Goal: Task Accomplishment & Management: Manage account settings

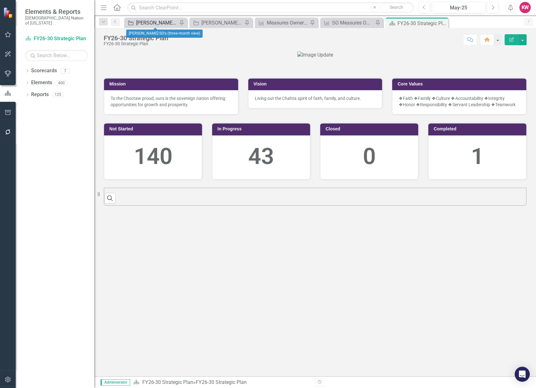
click at [160, 22] on div "[PERSON_NAME] SO's (three-month view)" at bounding box center [156, 23] width 41 height 8
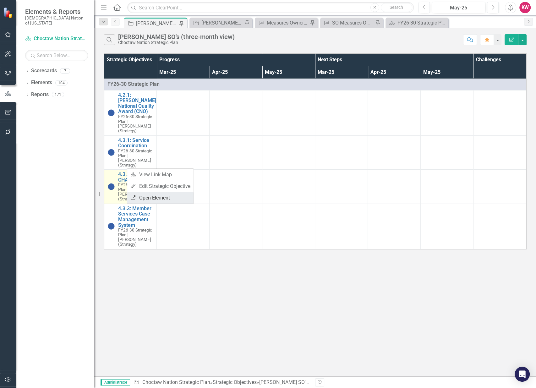
click at [147, 198] on link "Link Open Element" at bounding box center [160, 198] width 66 height 12
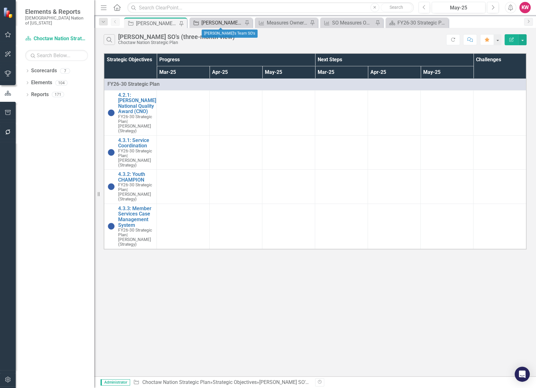
click at [224, 25] on div "[PERSON_NAME]'s Team SO's" at bounding box center [221, 23] width 41 height 8
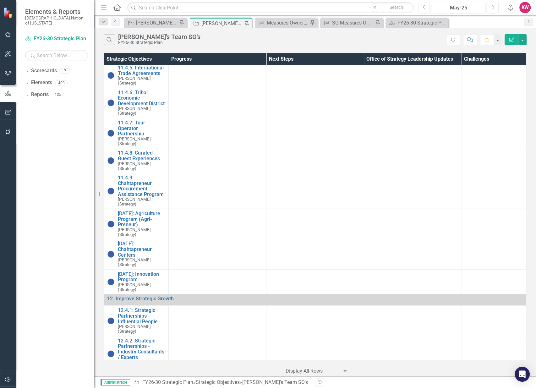
scroll to position [2514, 0]
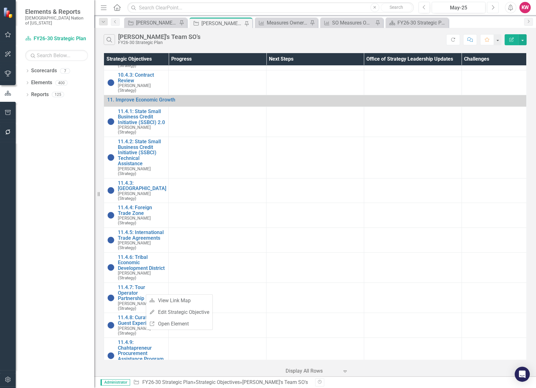
click at [493, 8] on icon "Next" at bounding box center [492, 8] width 3 height 6
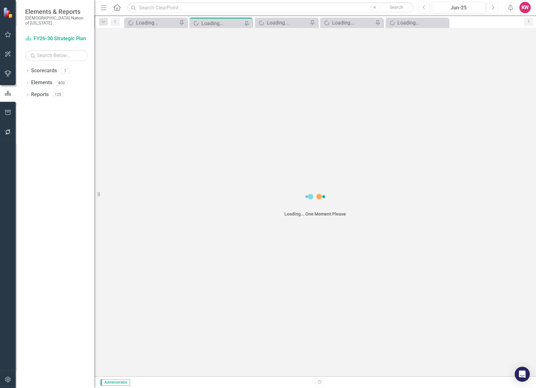
click at [493, 8] on icon "Next" at bounding box center [492, 8] width 3 height 6
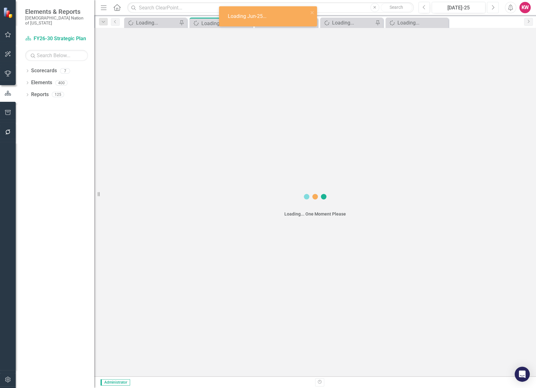
click at [493, 8] on icon "Next" at bounding box center [492, 8] width 3 height 6
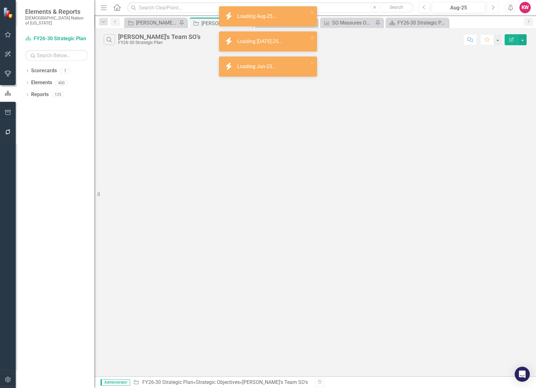
click at [493, 7] on icon "Next" at bounding box center [492, 8] width 3 height 6
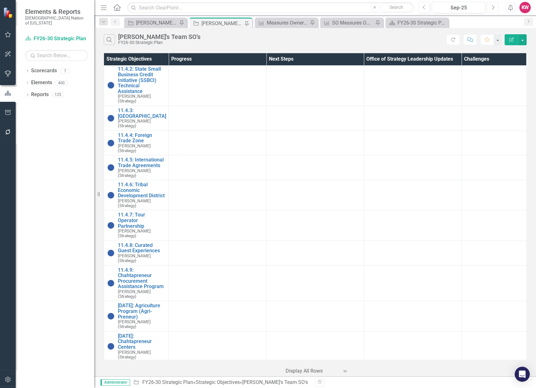
scroll to position [2940, 0]
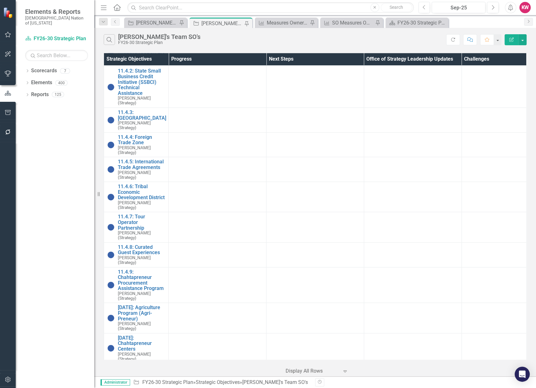
click at [0, 0] on link "Link Open Element" at bounding box center [0, 0] width 0 height 0
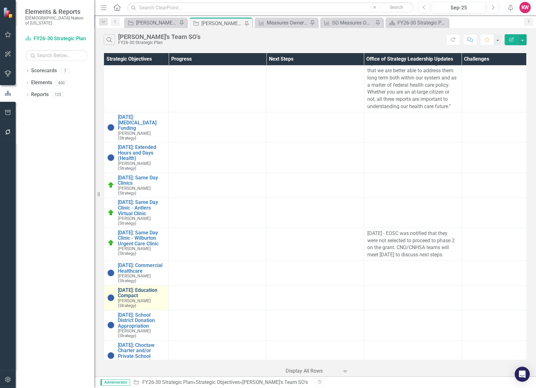
scroll to position [1543, 0]
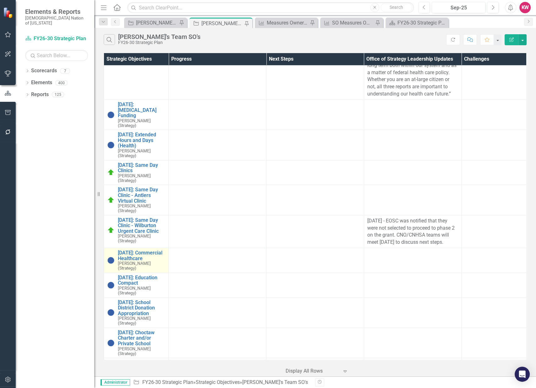
click at [0, 0] on link "Link Open Element" at bounding box center [0, 0] width 0 height 0
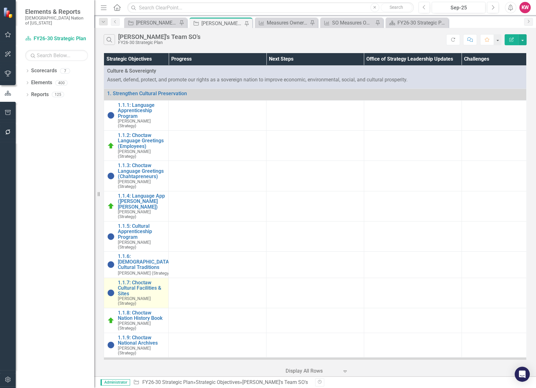
click at [0, 0] on link "Link Open Element" at bounding box center [0, 0] width 0 height 0
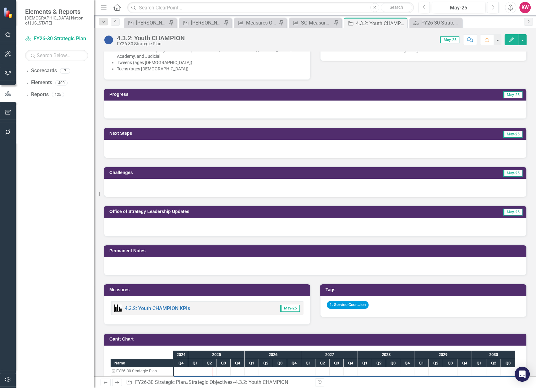
scroll to position [209, 0]
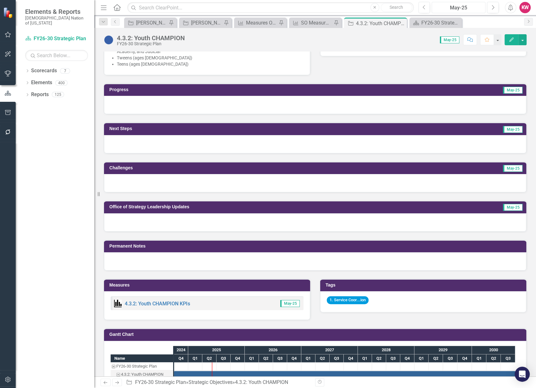
click at [470, 12] on button "May-25" at bounding box center [459, 7] width 54 height 11
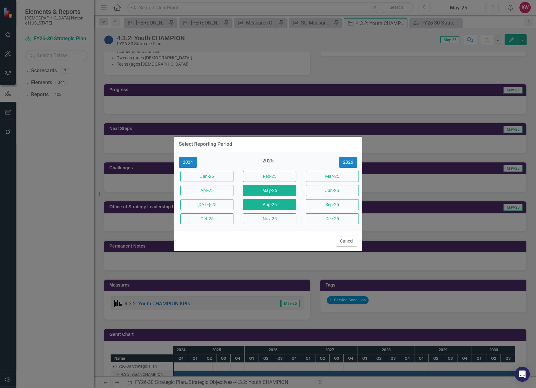
click at [279, 207] on button "Aug-25" at bounding box center [269, 204] width 53 height 11
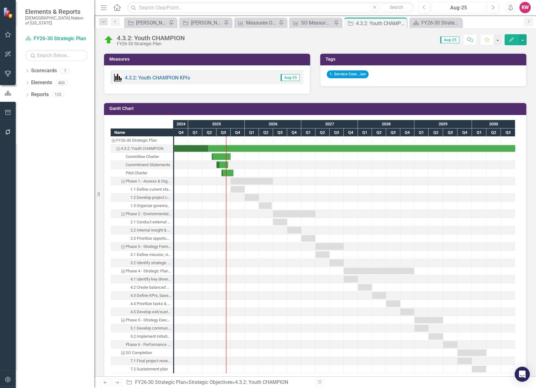
scroll to position [1082, 0]
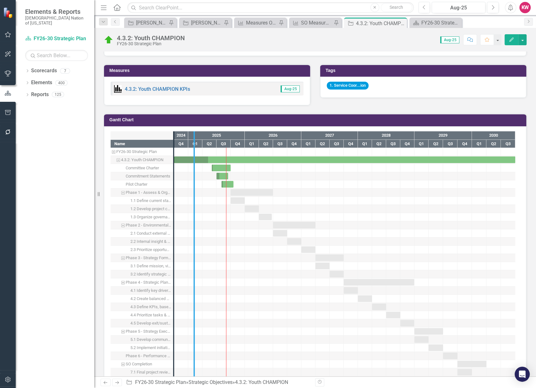
drag, startPoint x: 173, startPoint y: 187, endPoint x: 194, endPoint y: 187, distance: 20.4
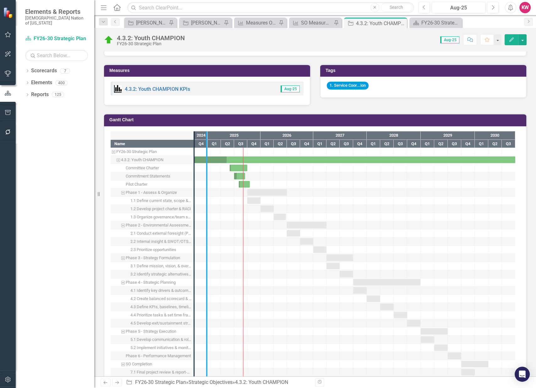
drag, startPoint x: 193, startPoint y: 190, endPoint x: 206, endPoint y: 190, distance: 12.6
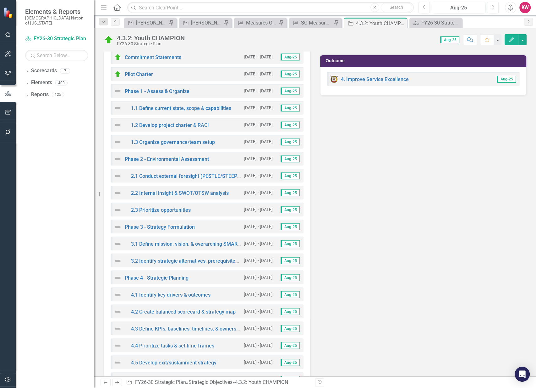
scroll to position [1292, 0]
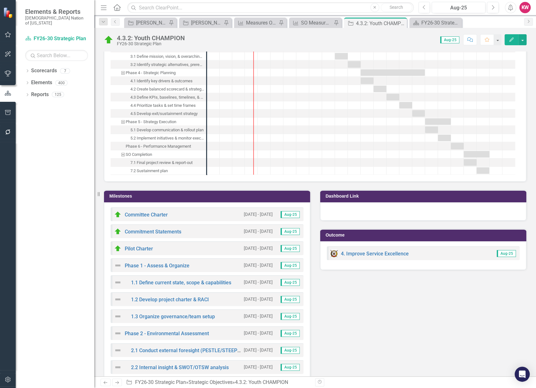
click at [150, 194] on h3 "Milestones" at bounding box center [208, 196] width 198 height 5
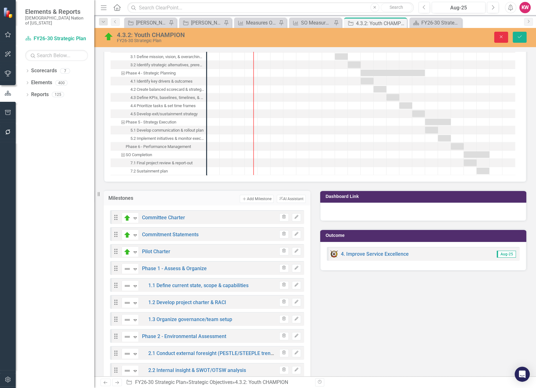
click at [504, 38] on button "Close" at bounding box center [501, 37] width 14 height 11
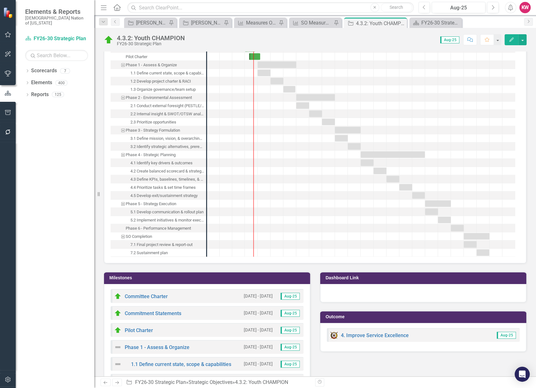
scroll to position [1117, 0]
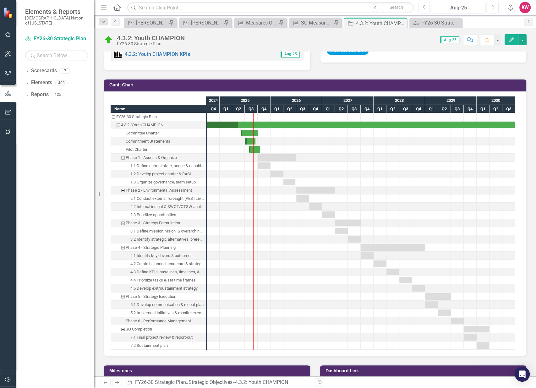
click at [170, 173] on div "1.2 Develop project charter & RACI" at bounding box center [160, 174] width 61 height 8
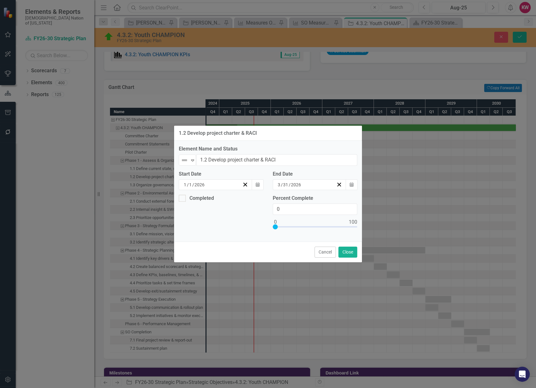
click at [139, 165] on div "1.2 Develop project charter & RACI Element Name and Status Not Defined Expand 1…" at bounding box center [268, 194] width 536 height 388
click at [320, 252] on button "Cancel" at bounding box center [325, 252] width 21 height 11
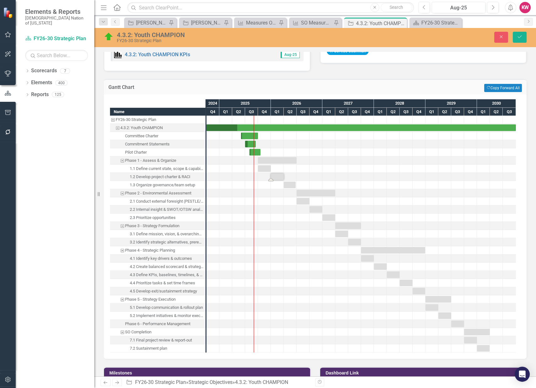
click at [145, 133] on div "Committee Charter" at bounding box center [141, 136] width 33 height 8
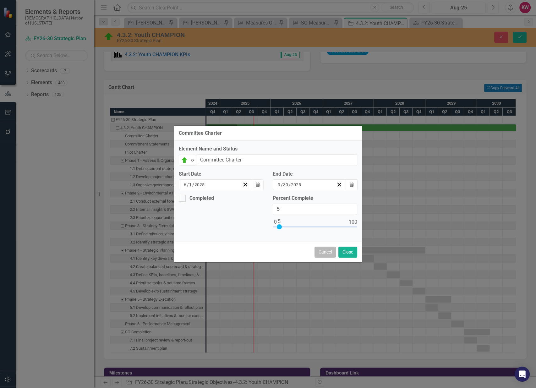
click at [324, 254] on button "Cancel" at bounding box center [325, 252] width 21 height 11
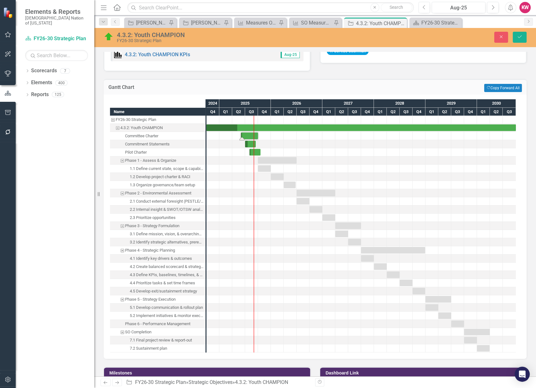
click at [158, 175] on div "1.2 Develop project charter & RACI" at bounding box center [160, 177] width 61 height 8
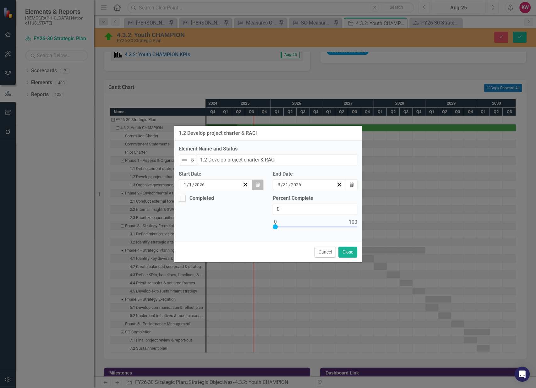
click at [253, 183] on button "Calendar" at bounding box center [258, 184] width 12 height 11
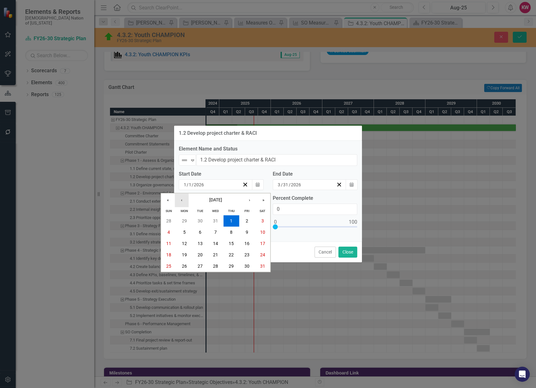
click at [184, 198] on button "‹" at bounding box center [182, 200] width 14 height 14
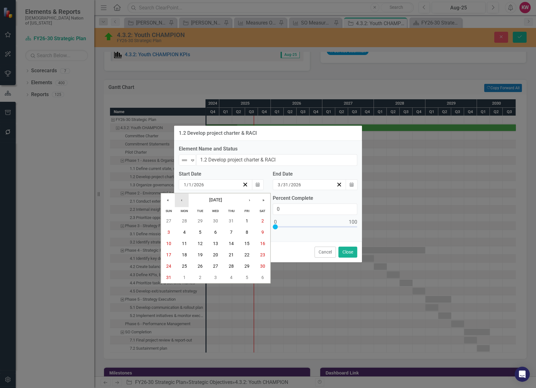
click at [184, 198] on button "‹" at bounding box center [182, 200] width 14 height 14
click at [185, 221] on abbr "2" at bounding box center [184, 220] width 3 height 5
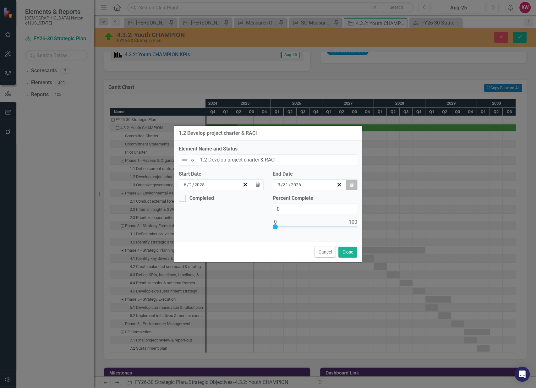
click at [349, 183] on button "Calendar" at bounding box center [352, 184] width 12 height 11
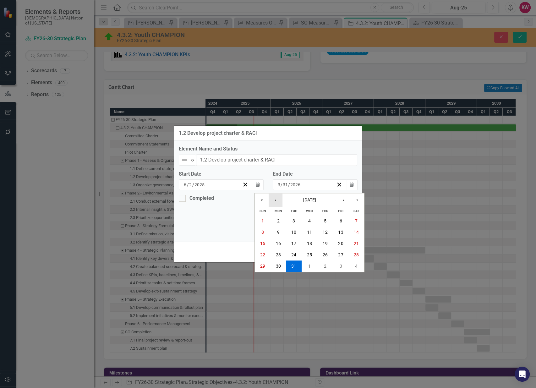
click at [275, 199] on button "‹" at bounding box center [276, 200] width 14 height 14
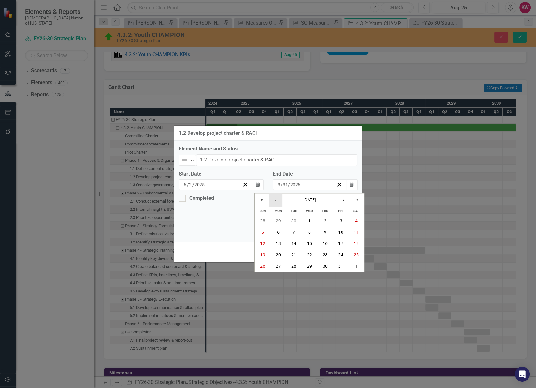
click at [275, 199] on button "‹" at bounding box center [276, 200] width 14 height 14
click at [299, 263] on button "30" at bounding box center [294, 265] width 16 height 11
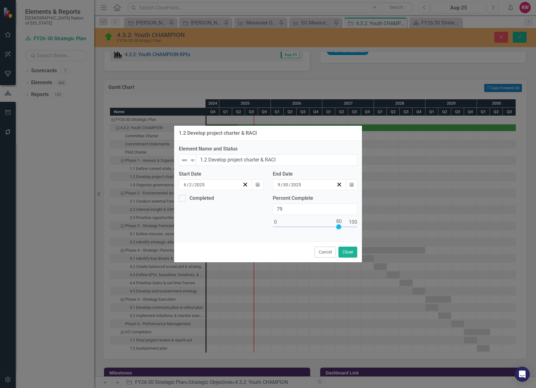
type input "80"
drag, startPoint x: 276, startPoint y: 225, endPoint x: 339, endPoint y: 231, distance: 64.1
click at [339, 231] on div at bounding box center [315, 228] width 85 height 8
drag, startPoint x: 345, startPoint y: 252, endPoint x: 253, endPoint y: 236, distance: 93.7
click at [252, 237] on div "1.2 Develop project charter & RACI Element Name and Status Not Defined Expand 1…" at bounding box center [268, 194] width 189 height 138
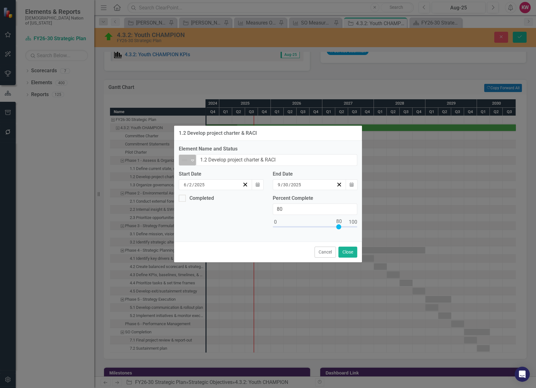
click at [191, 161] on icon "Expand" at bounding box center [192, 160] width 6 height 5
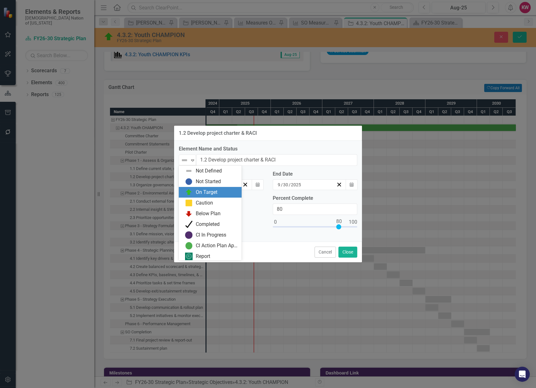
click at [188, 195] on img at bounding box center [189, 193] width 8 height 8
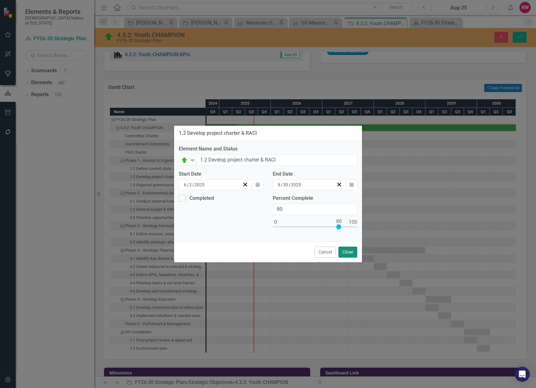
click at [346, 252] on button "Close" at bounding box center [347, 252] width 19 height 11
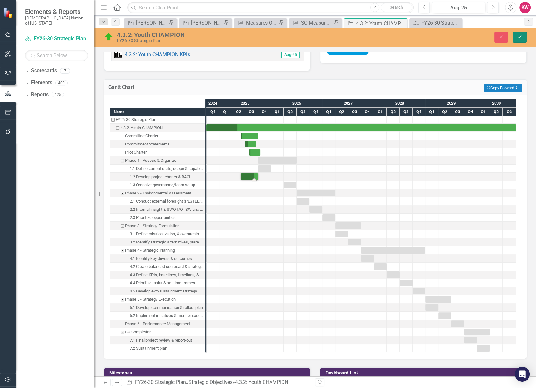
click at [520, 39] on button "Save" at bounding box center [520, 37] width 14 height 11
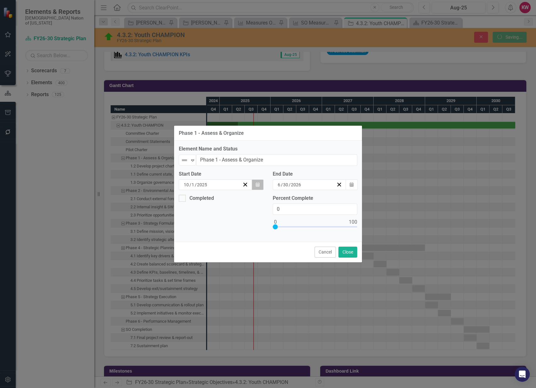
click at [256, 184] on icon "Calendar" at bounding box center [258, 185] width 4 height 4
click at [257, 183] on icon "Calendar" at bounding box center [258, 185] width 4 height 4
click at [259, 184] on icon "Calendar" at bounding box center [258, 185] width 4 height 4
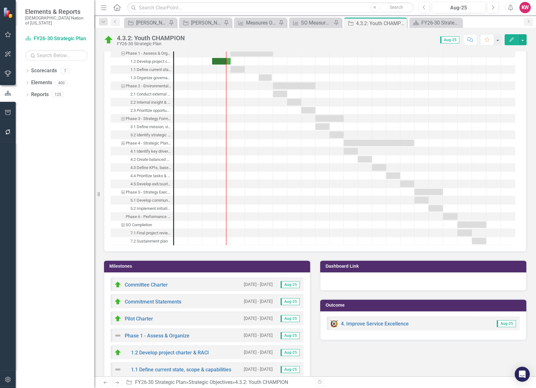
scroll to position [1082, 0]
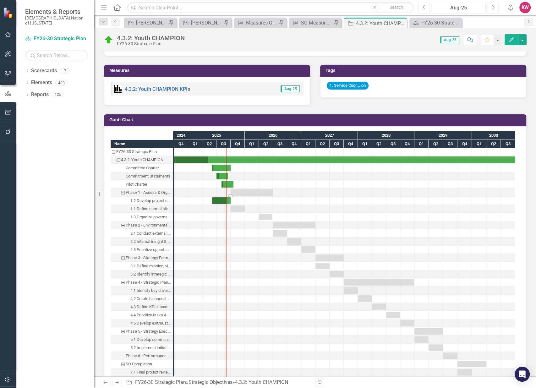
click at [238, 190] on div "Task: Start date: 2025-10-01 End date: 2026-06-30" at bounding box center [252, 192] width 42 height 7
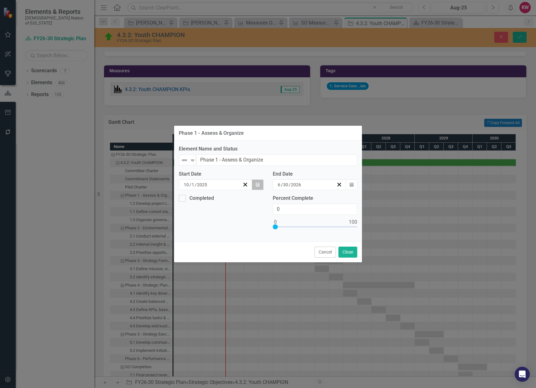
click at [256, 184] on icon "Calendar" at bounding box center [258, 185] width 4 height 4
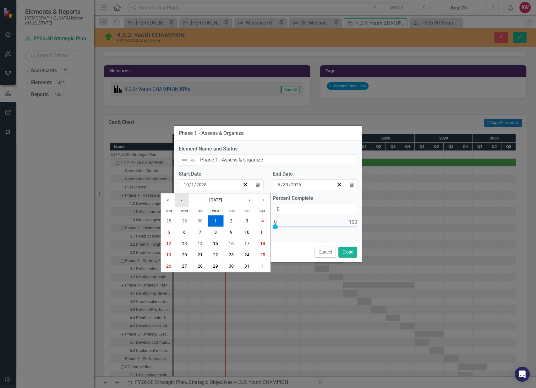
click at [184, 201] on button "‹" at bounding box center [182, 200] width 14 height 14
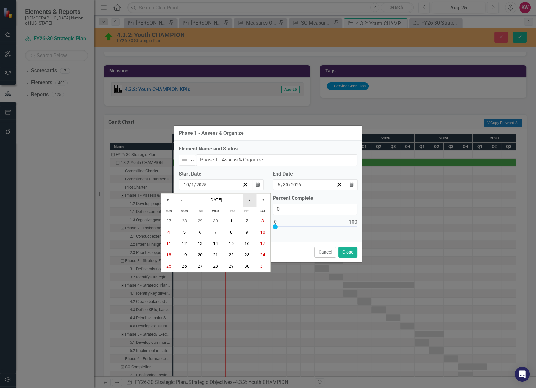
click at [246, 197] on button "›" at bounding box center [250, 200] width 14 height 14
click at [180, 219] on button "2" at bounding box center [185, 220] width 16 height 11
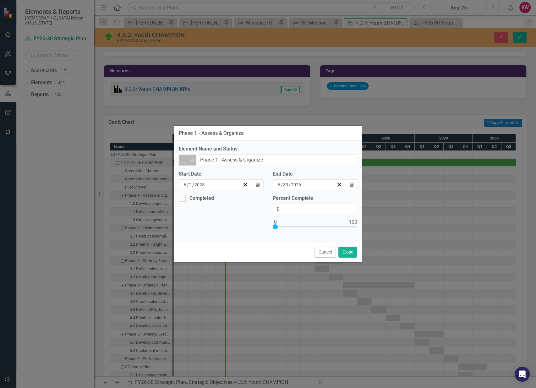
click at [194, 160] on icon "Expand" at bounding box center [192, 160] width 6 height 5
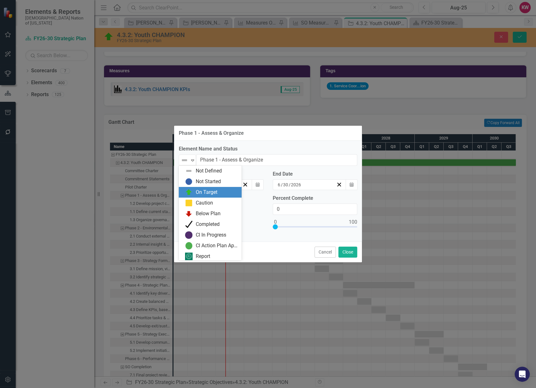
click at [194, 190] on div "On Target" at bounding box center [211, 193] width 53 height 8
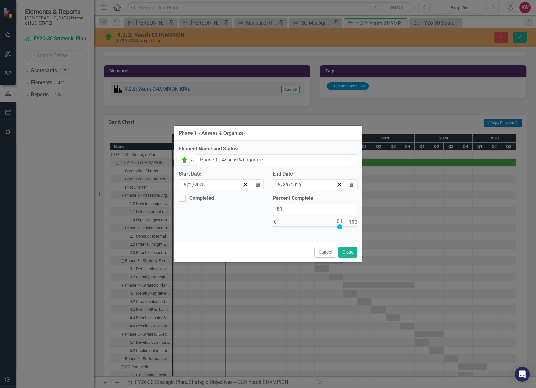
type input "80"
drag, startPoint x: 276, startPoint y: 224, endPoint x: 340, endPoint y: 226, distance: 63.8
click at [340, 226] on div at bounding box center [338, 226] width 5 height 5
click at [347, 250] on button "Close" at bounding box center [347, 252] width 19 height 11
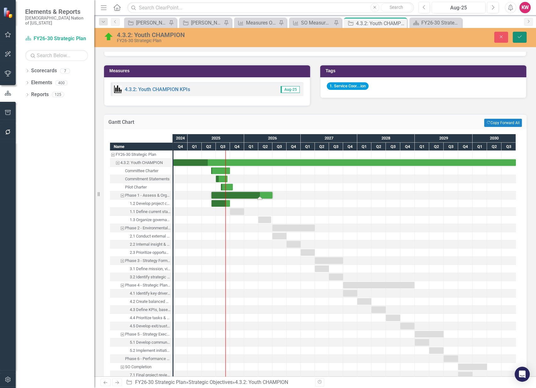
click at [519, 37] on icon "Save" at bounding box center [520, 37] width 6 height 4
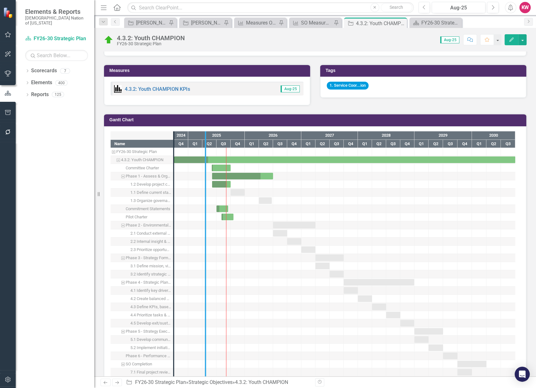
drag, startPoint x: 173, startPoint y: 208, endPoint x: 205, endPoint y: 213, distance: 32.1
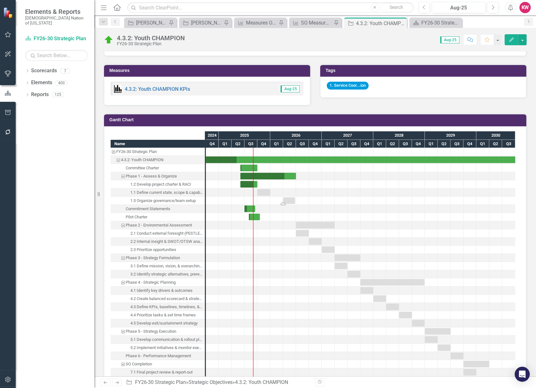
click at [290, 199] on div "Task: Start date: 2026-04-01 End date: 2026-06-23" at bounding box center [289, 200] width 12 height 7
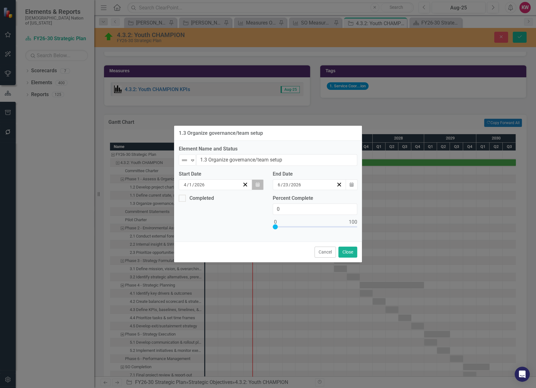
click at [260, 186] on button "Calendar" at bounding box center [258, 184] width 12 height 11
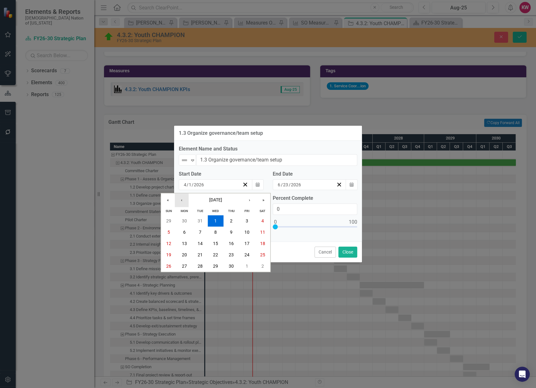
click at [184, 200] on button "‹" at bounding box center [182, 200] width 14 height 14
click at [183, 199] on button "‹" at bounding box center [182, 200] width 14 height 14
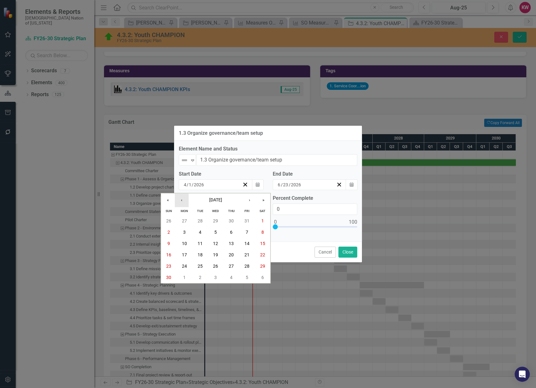
click at [183, 199] on button "‹" at bounding box center [182, 200] width 14 height 14
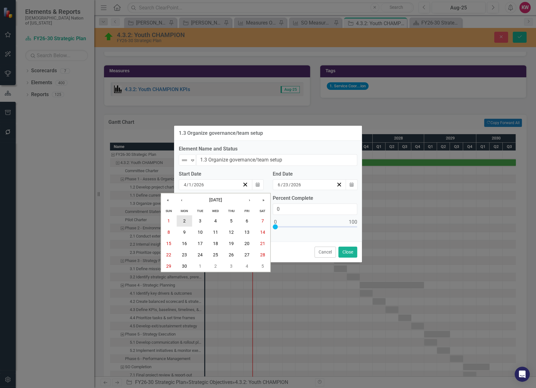
click at [185, 220] on abbr "2" at bounding box center [184, 220] width 3 height 5
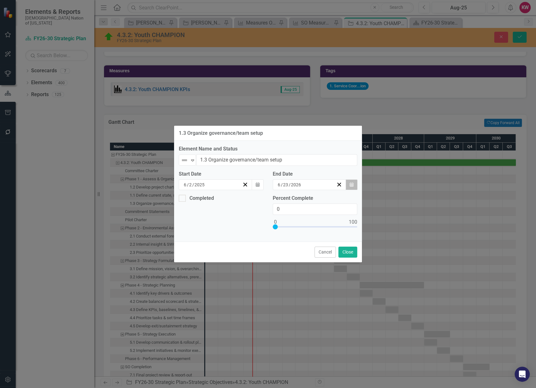
click at [355, 184] on button "Calendar" at bounding box center [352, 184] width 12 height 11
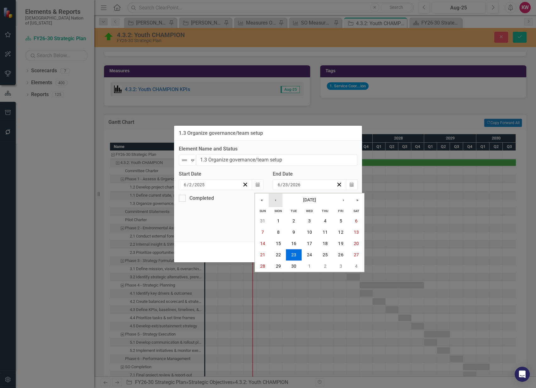
click at [277, 200] on button "‹" at bounding box center [276, 200] width 14 height 14
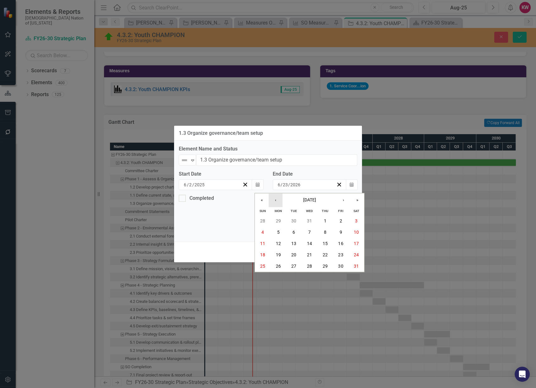
click at [277, 200] on button "‹" at bounding box center [276, 200] width 14 height 14
click at [294, 268] on abbr "30" at bounding box center [293, 266] width 5 height 5
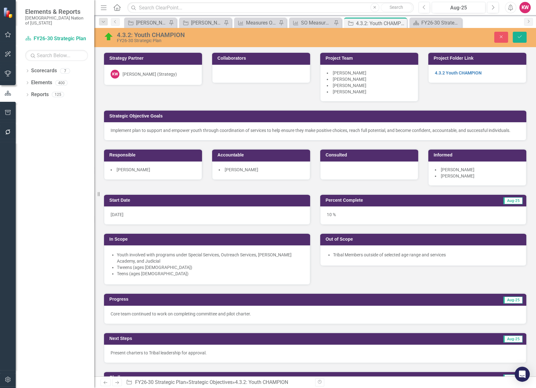
scroll to position [1362, 0]
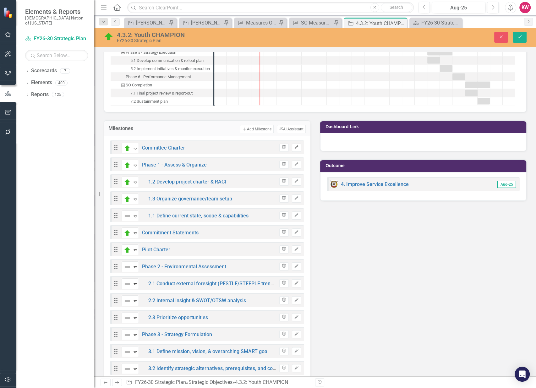
click at [297, 147] on button "Edit" at bounding box center [296, 148] width 9 height 8
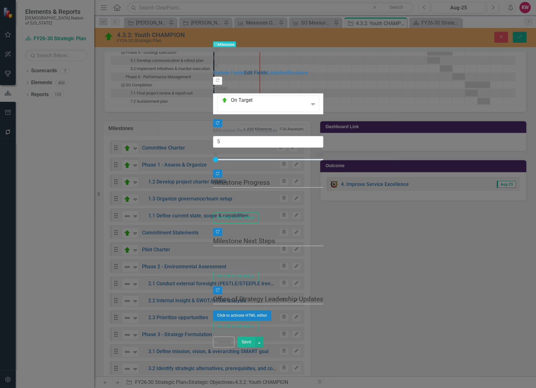
click at [244, 70] on link "Edit Fields" at bounding box center [255, 73] width 23 height 6
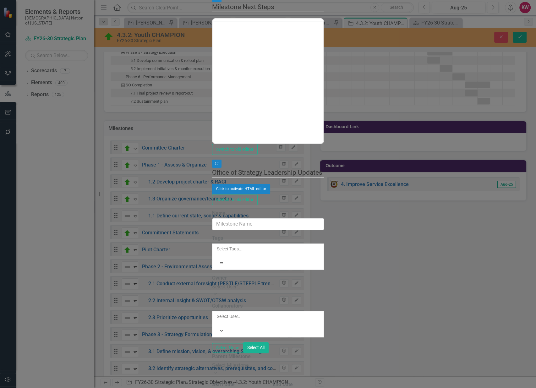
type input "Committee Charter"
type input "6"
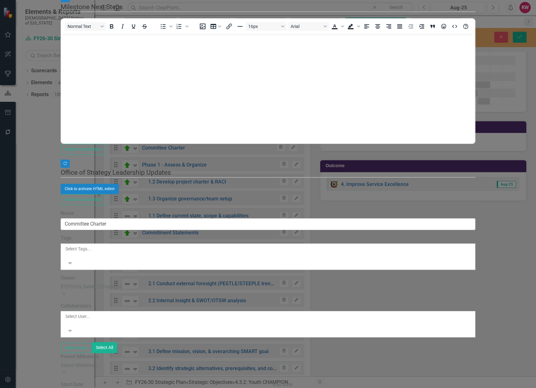
scroll to position [0, 0]
click at [181, 362] on div "Select Milestone..." at bounding box center [268, 365] width 415 height 7
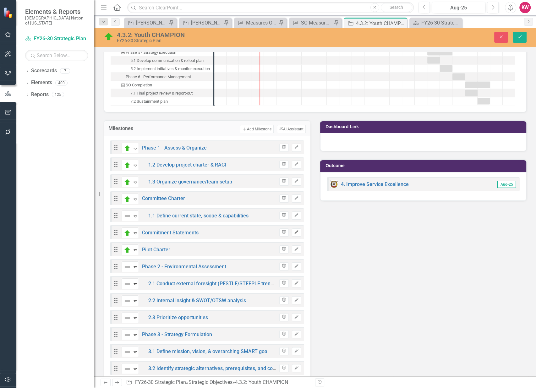
click at [295, 230] on icon "Edit" at bounding box center [296, 232] width 5 height 4
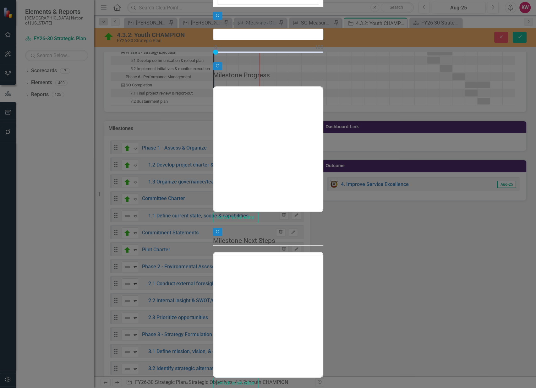
type input "25"
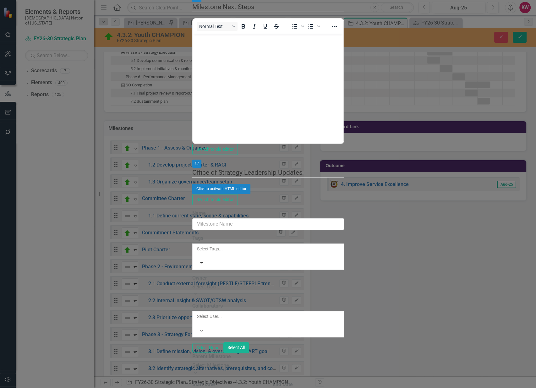
type input "Commitment Statements"
type input "7"
type input "15"
click at [192, 362] on div "Select Milestone..." at bounding box center [268, 365] width 152 height 7
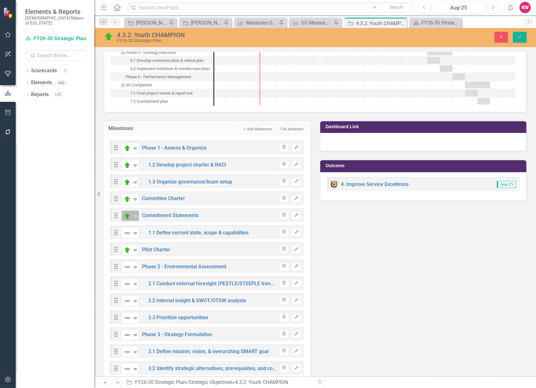
click at [134, 214] on icon "Expand" at bounding box center [135, 216] width 6 height 5
click at [519, 37] on icon "Save" at bounding box center [520, 37] width 6 height 4
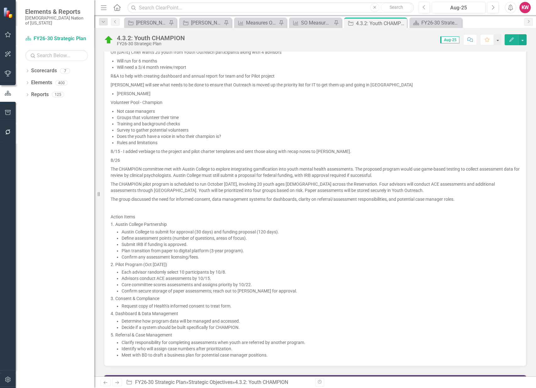
scroll to position [1082, 0]
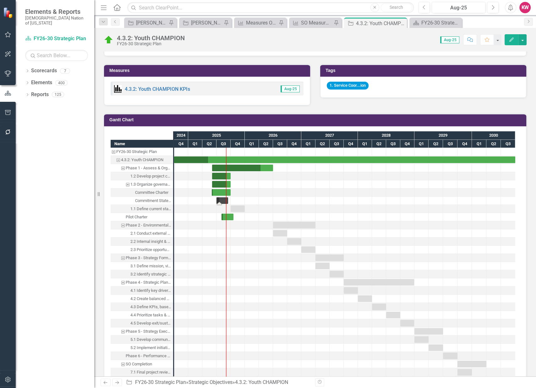
click at [222, 198] on div "Task: Start date: 2025-07-01 End date: 2025-09-15" at bounding box center [222, 200] width 12 height 7
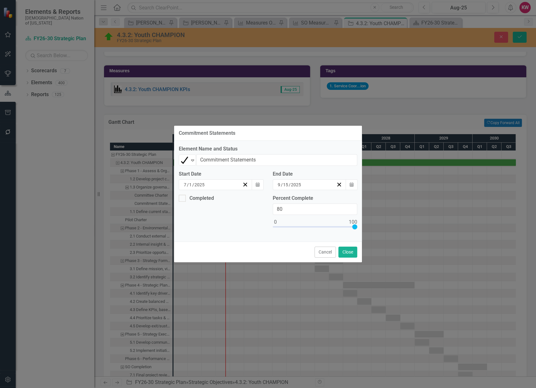
type input "100"
drag, startPoint x: 294, startPoint y: 226, endPoint x: 355, endPoint y: 227, distance: 61.0
click at [355, 227] on div at bounding box center [354, 226] width 5 height 5
click at [350, 185] on icon "Calendar" at bounding box center [352, 185] width 4 height 4
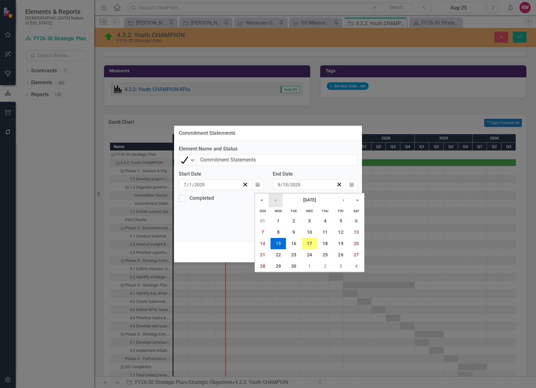
click at [278, 201] on button "‹" at bounding box center [276, 200] width 14 height 14
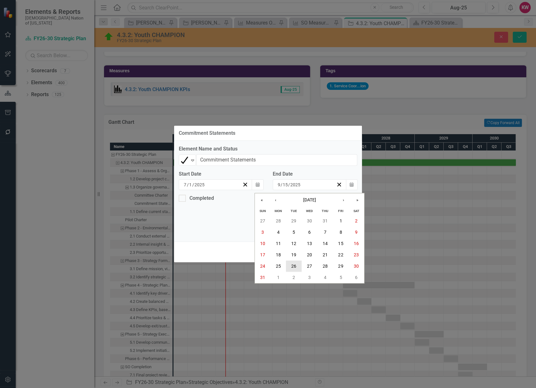
click at [293, 265] on abbr "26" at bounding box center [293, 266] width 5 height 5
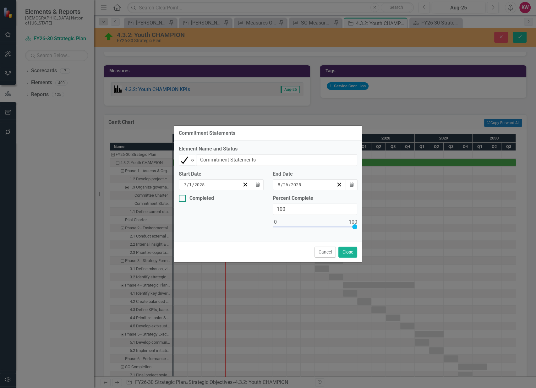
click at [184, 198] on div at bounding box center [182, 198] width 7 height 7
click at [183, 198] on input "Completed" at bounding box center [181, 197] width 4 height 4
checkbox input "true"
click at [257, 223] on icon "button" at bounding box center [258, 222] width 4 height 4
click at [193, 237] on button "‹" at bounding box center [200, 234] width 14 height 14
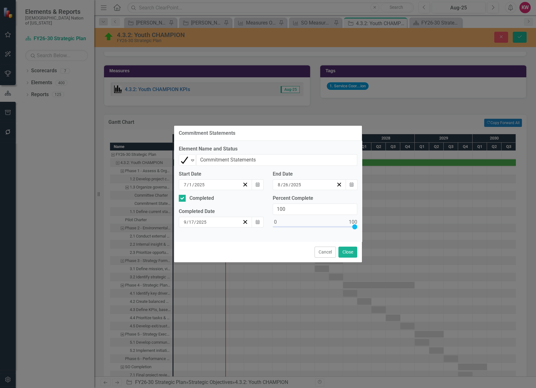
click at [216, 303] on abbr "26" at bounding box center [218, 300] width 5 height 5
click at [344, 252] on button "Close" at bounding box center [347, 252] width 19 height 11
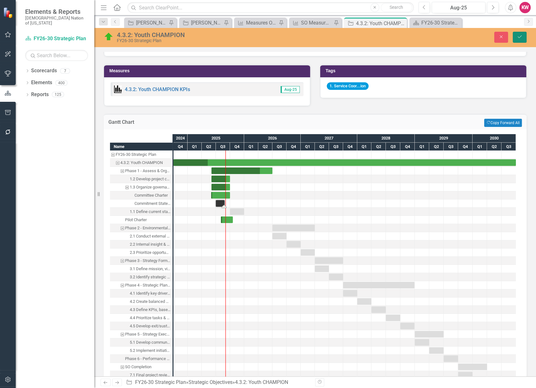
click at [519, 38] on icon "submit" at bounding box center [520, 37] width 4 height 3
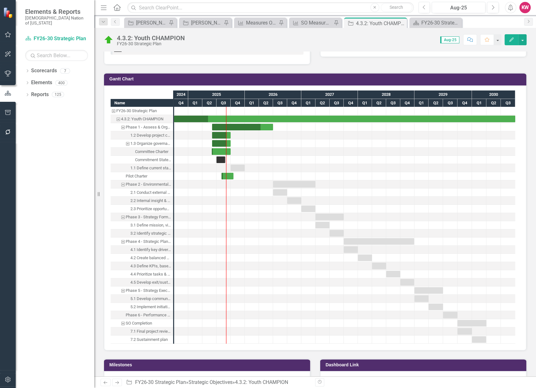
scroll to position [1047, 0]
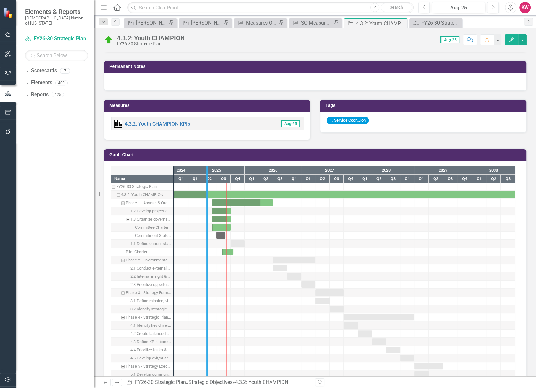
drag, startPoint x: 173, startPoint y: 283, endPoint x: 206, endPoint y: 288, distance: 33.7
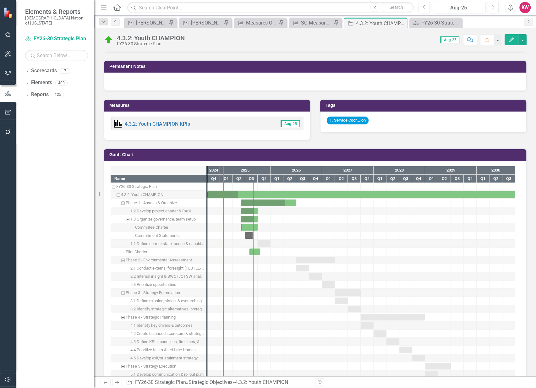
drag, startPoint x: 206, startPoint y: 248, endPoint x: 222, endPoint y: 249, distance: 16.4
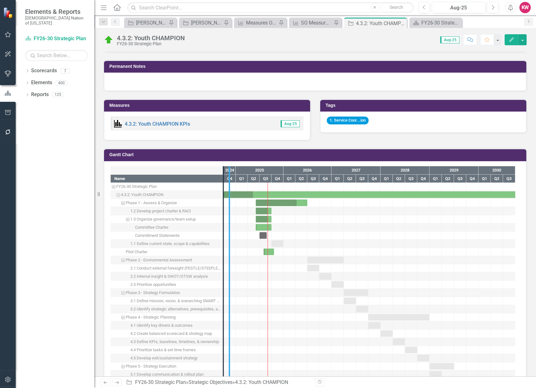
drag, startPoint x: 222, startPoint y: 249, endPoint x: 228, endPoint y: 248, distance: 6.0
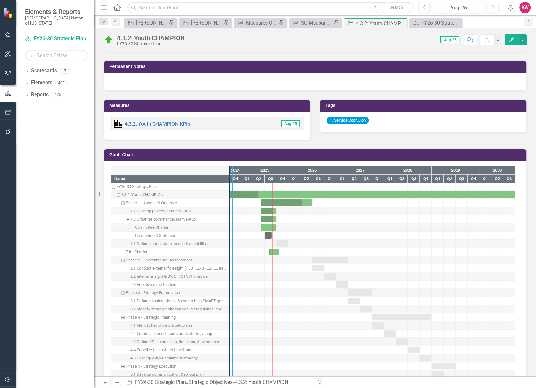
click at [231, 248] on div at bounding box center [229, 292] width 6 height 253
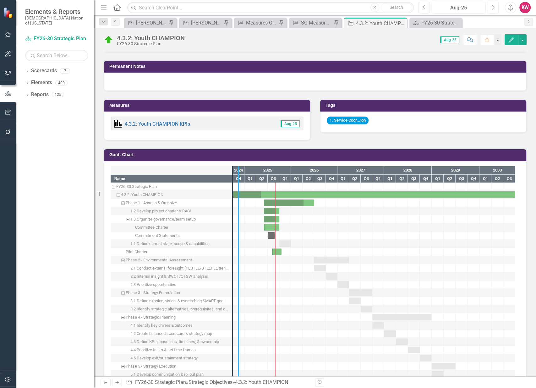
drag, startPoint x: 231, startPoint y: 248, endPoint x: 238, endPoint y: 248, distance: 6.6
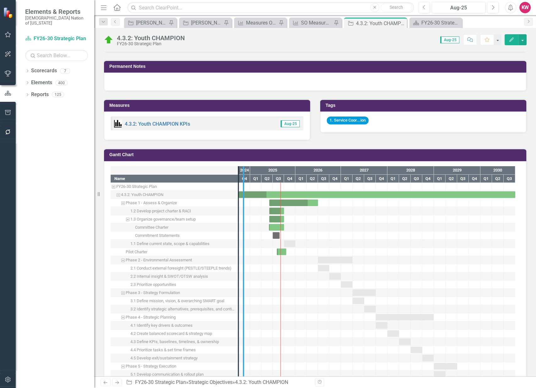
drag, startPoint x: 238, startPoint y: 248, endPoint x: 243, endPoint y: 248, distance: 5.0
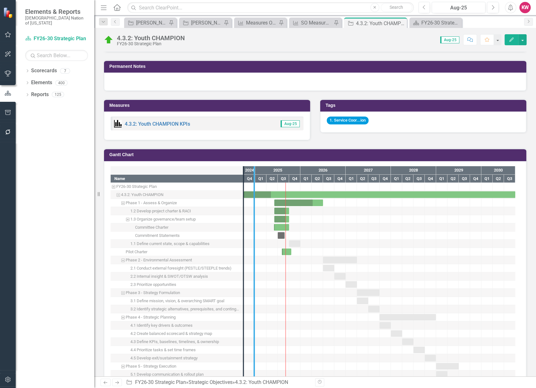
drag, startPoint x: 243, startPoint y: 248, endPoint x: 255, endPoint y: 249, distance: 11.7
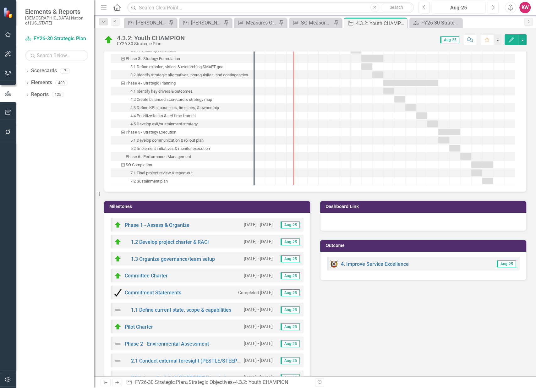
scroll to position [1327, 0]
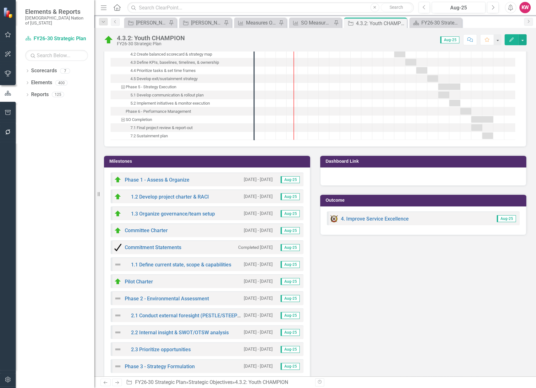
click at [124, 160] on h3 "Milestones" at bounding box center [208, 161] width 198 height 5
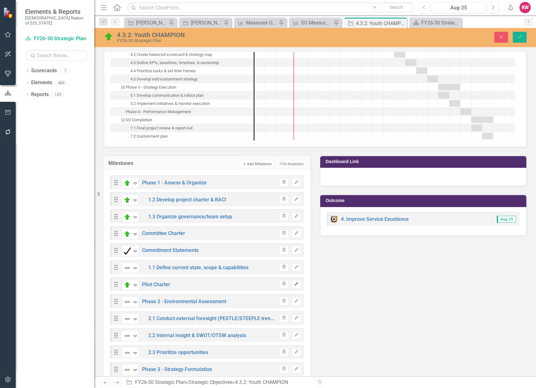
click at [294, 284] on button "Edit" at bounding box center [296, 284] width 9 height 8
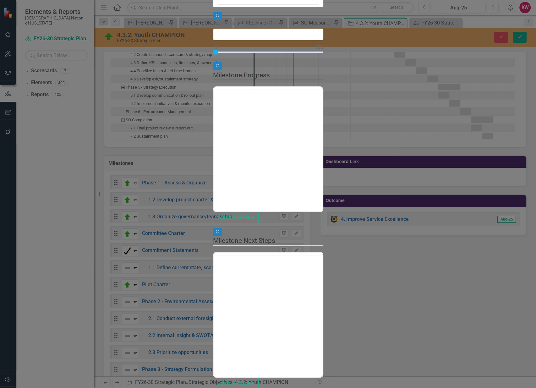
type input "10"
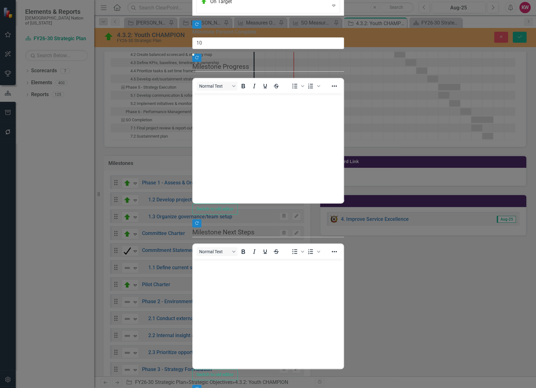
scroll to position [0, 0]
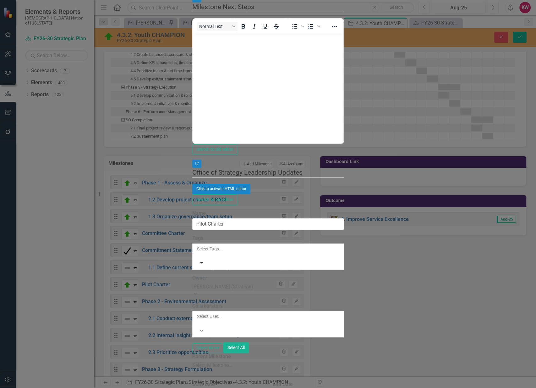
click at [192, 362] on div "Select Milestone..." at bounding box center [268, 365] width 152 height 7
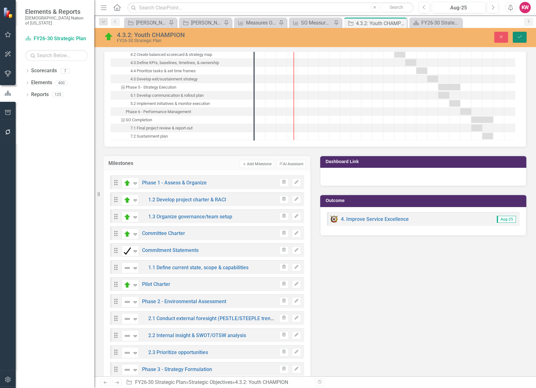
click at [517, 35] on icon "Save" at bounding box center [520, 37] width 6 height 4
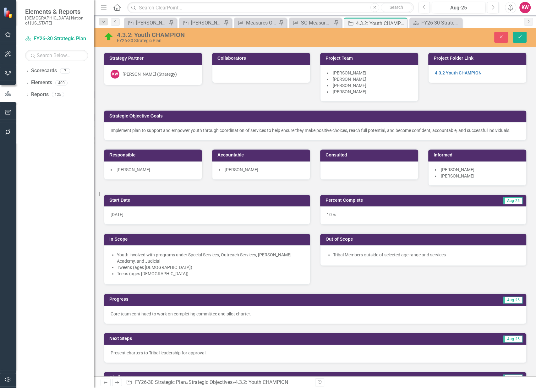
scroll to position [1117, 0]
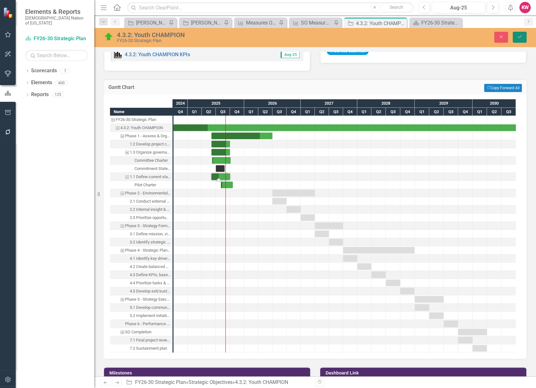
click at [521, 37] on icon "Save" at bounding box center [520, 37] width 6 height 4
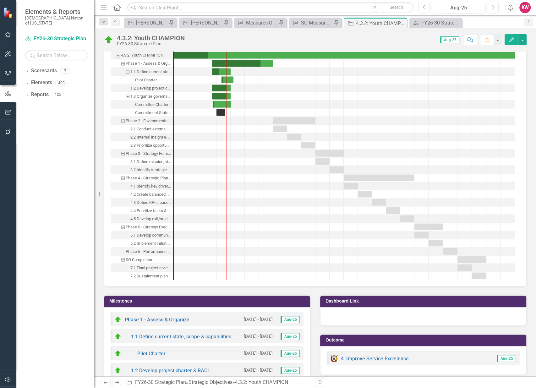
scroll to position [1047, 0]
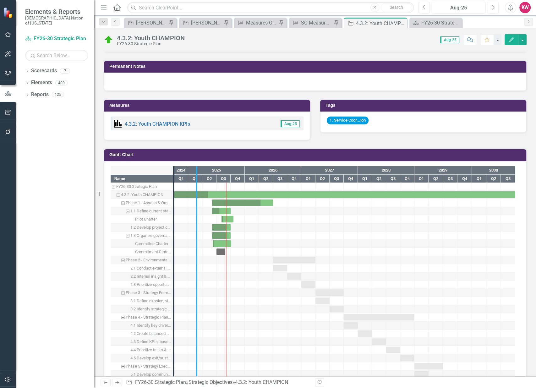
drag, startPoint x: 175, startPoint y: 227, endPoint x: 198, endPoint y: 226, distance: 22.9
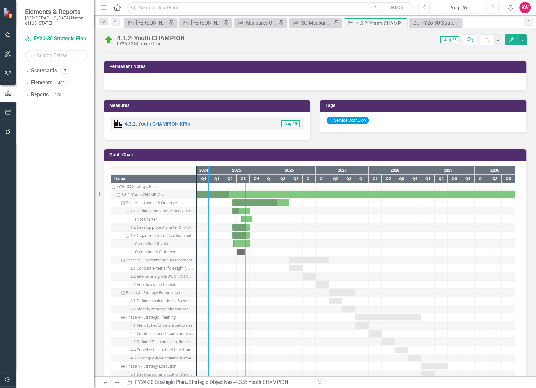
drag, startPoint x: 197, startPoint y: 220, endPoint x: 209, endPoint y: 220, distance: 12.6
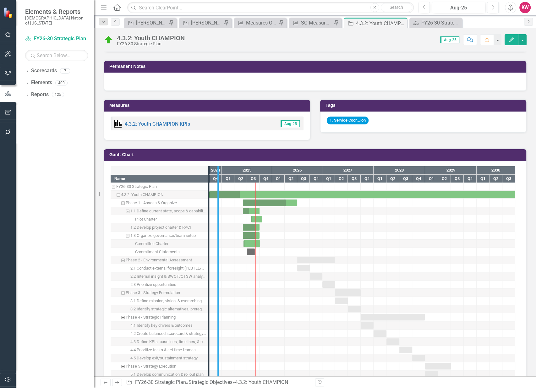
drag, startPoint x: 210, startPoint y: 221, endPoint x: 219, endPoint y: 221, distance: 9.1
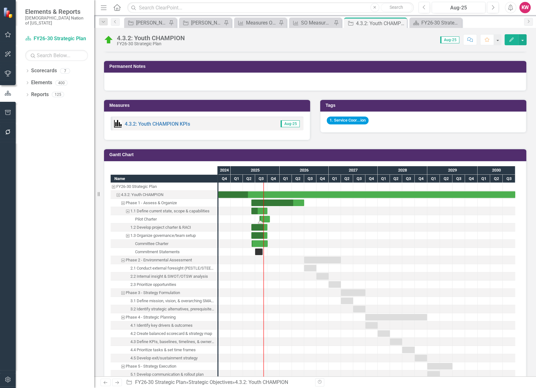
click at [265, 217] on div "Task: Start date: 2025-08-02 End date: 2025-10-19" at bounding box center [265, 219] width 10 height 7
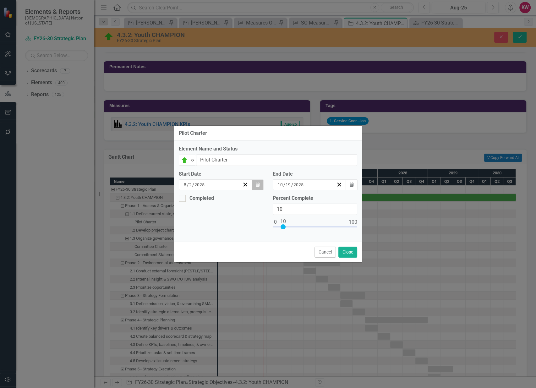
click at [256, 184] on icon "button" at bounding box center [258, 184] width 4 height 4
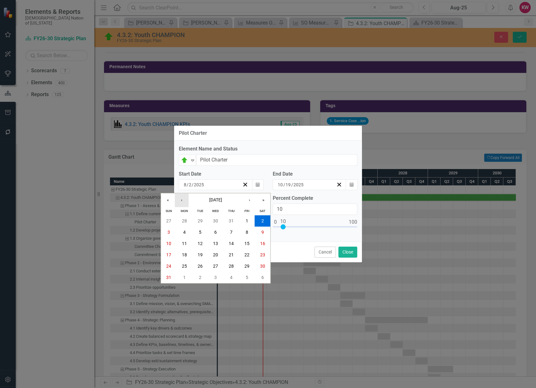
click at [185, 200] on button "‹" at bounding box center [182, 200] width 14 height 14
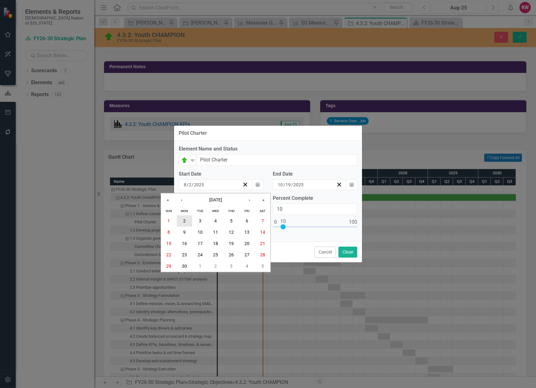
click at [181, 218] on button "2" at bounding box center [185, 220] width 16 height 11
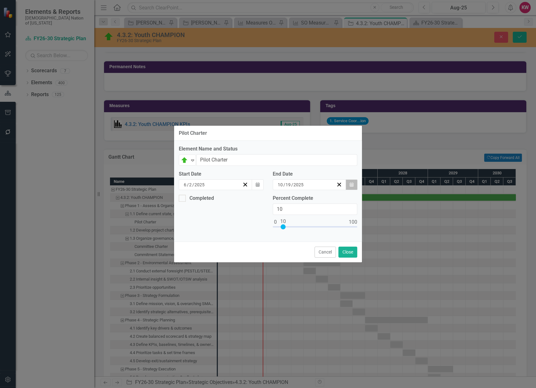
click at [353, 185] on icon "button" at bounding box center [352, 184] width 4 height 4
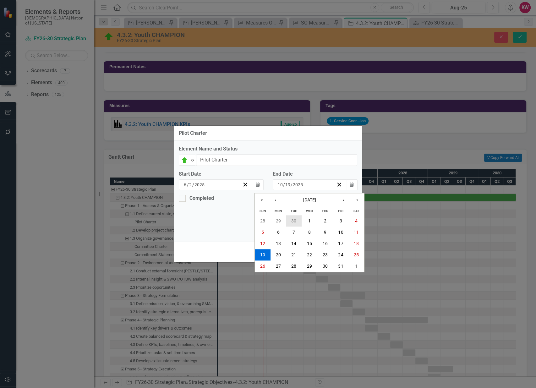
click at [294, 222] on abbr "30" at bounding box center [293, 220] width 5 height 5
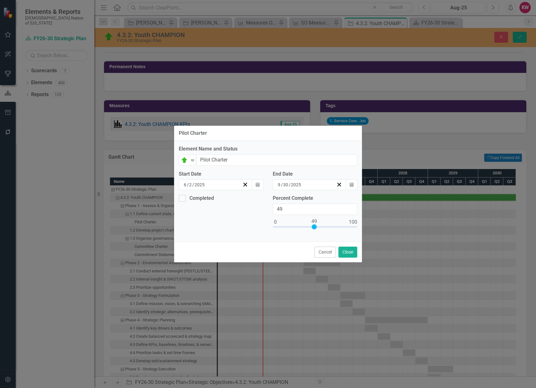
type input "50"
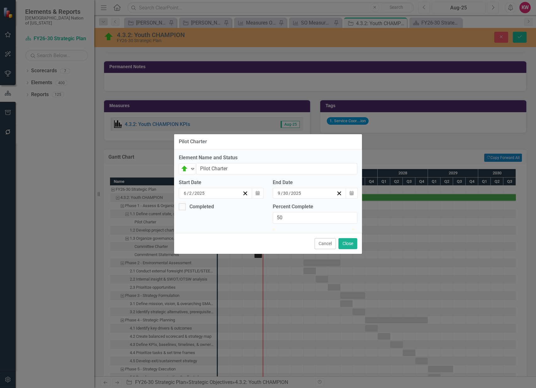
drag, startPoint x: 284, startPoint y: 226, endPoint x: 315, endPoint y: 226, distance: 31.4
click at [313, 228] on div at bounding box center [313, 228] width 0 height 0
click at [345, 249] on button "Close" at bounding box center [347, 243] width 19 height 11
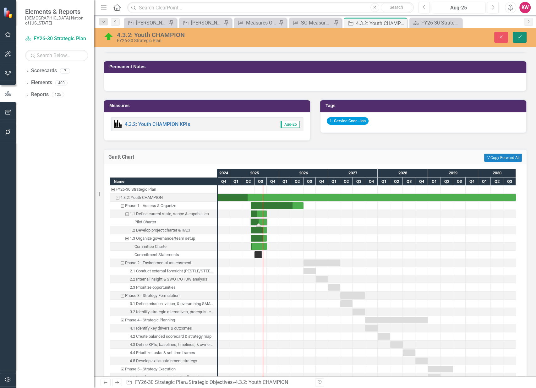
click at [519, 36] on icon "Save" at bounding box center [520, 37] width 6 height 4
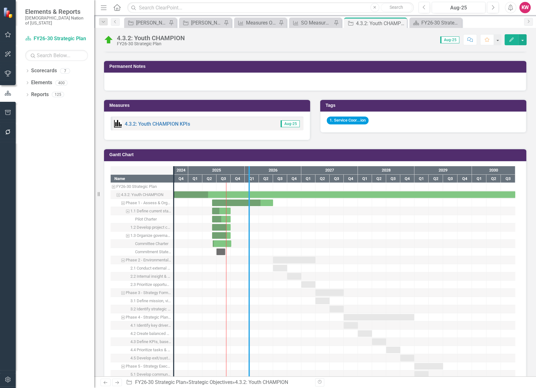
drag, startPoint x: 175, startPoint y: 282, endPoint x: 250, endPoint y: 291, distance: 76.0
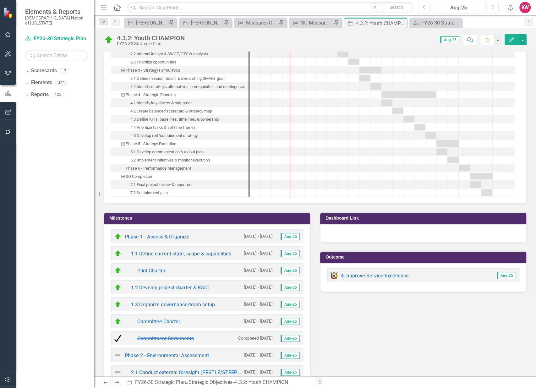
scroll to position [1327, 0]
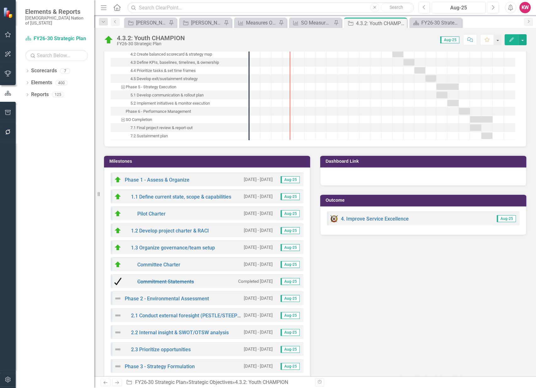
click at [136, 159] on h3 "Milestones" at bounding box center [208, 161] width 198 height 5
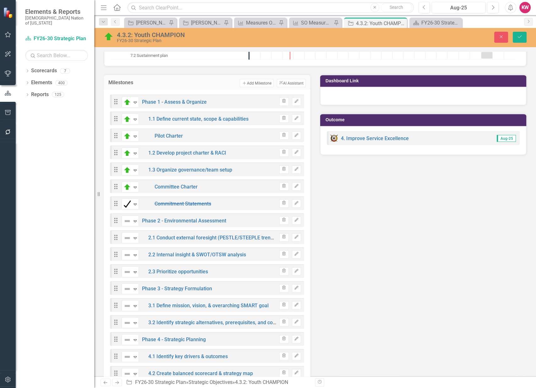
scroll to position [1431, 0]
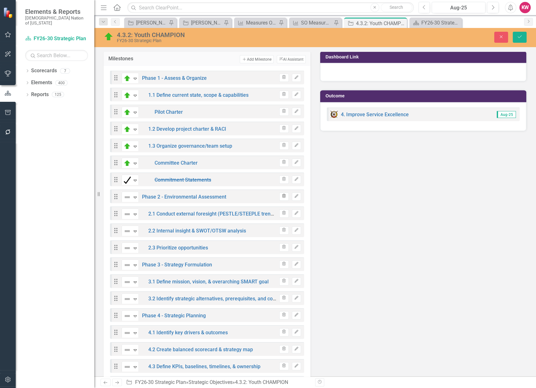
click at [282, 195] on icon "Trash" at bounding box center [284, 197] width 5 height 4
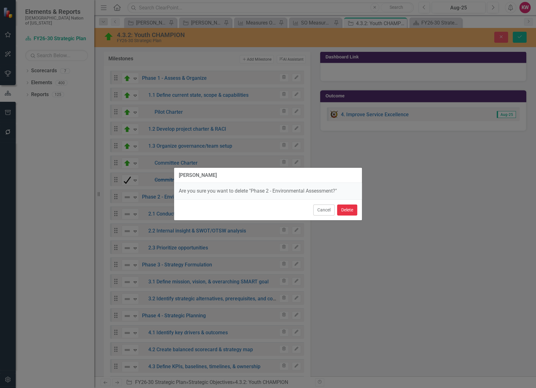
click at [349, 211] on button "Delete" at bounding box center [347, 210] width 20 height 11
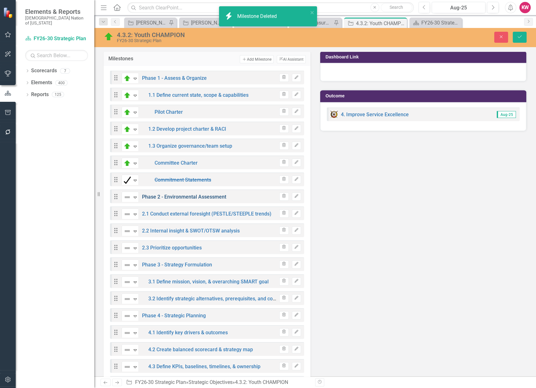
scroll to position [1423, 0]
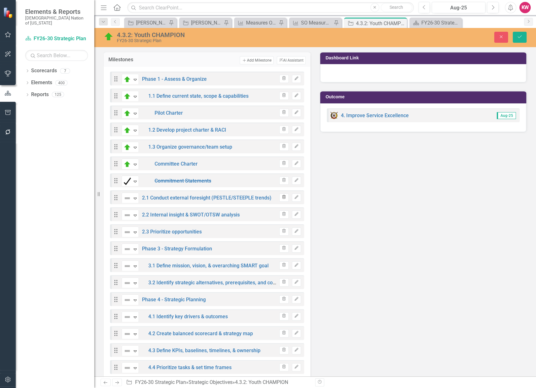
click at [282, 195] on icon "Trash" at bounding box center [284, 197] width 5 height 4
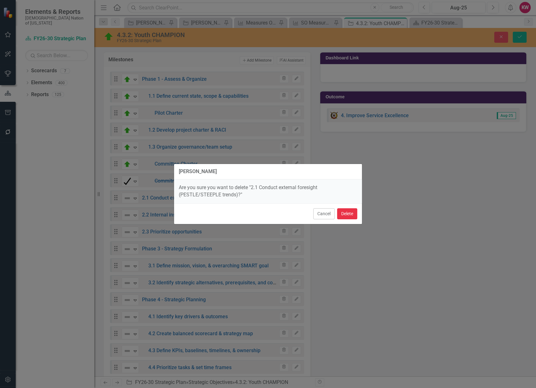
click at [348, 211] on button "Delete" at bounding box center [347, 213] width 20 height 11
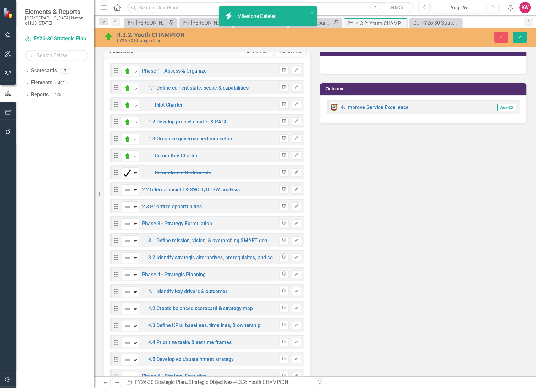
scroll to position [1415, 0]
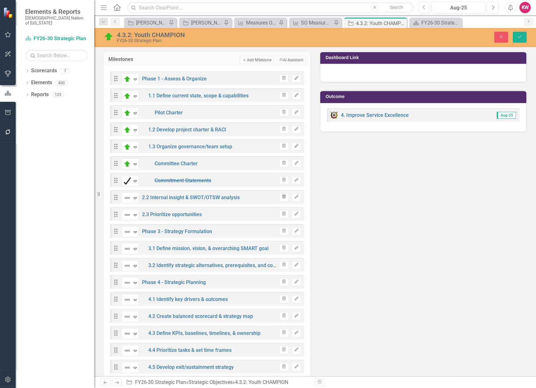
click at [282, 195] on icon "Trash" at bounding box center [284, 197] width 5 height 4
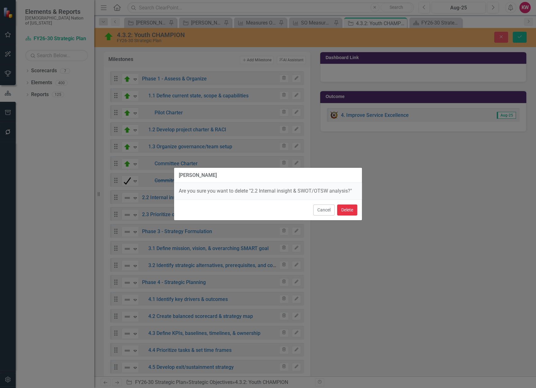
click at [345, 209] on button "Delete" at bounding box center [347, 210] width 20 height 11
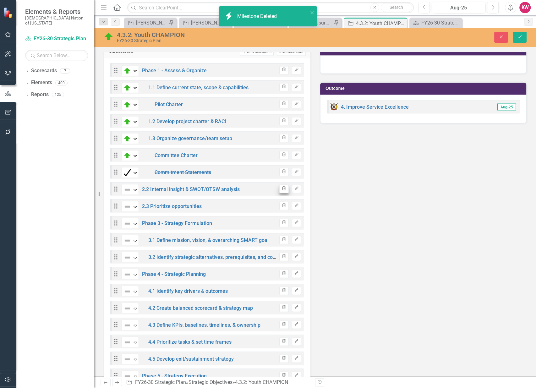
scroll to position [1407, 0]
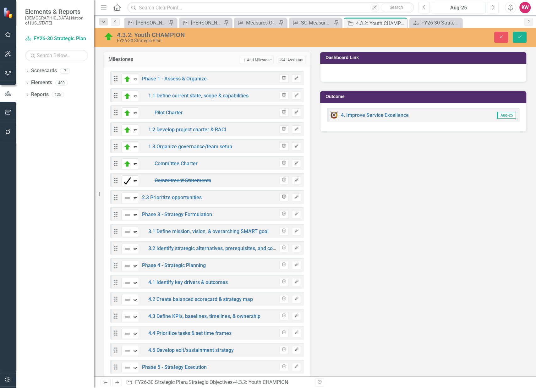
click at [282, 195] on icon "Trash" at bounding box center [284, 197] width 5 height 4
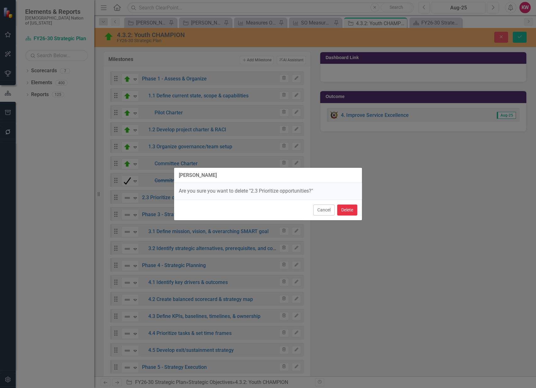
click at [350, 211] on button "Delete" at bounding box center [347, 210] width 20 height 11
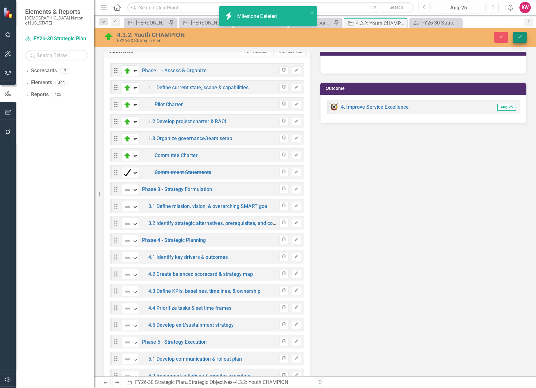
scroll to position [1399, 0]
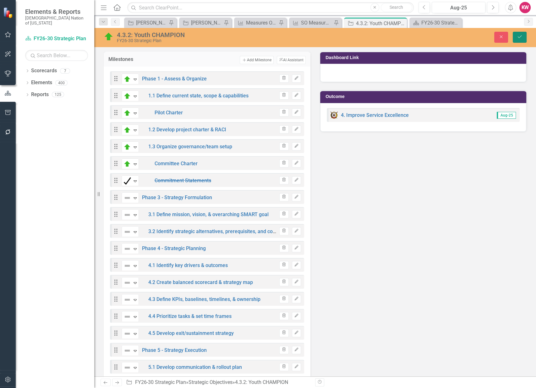
click at [521, 39] on icon "Save" at bounding box center [520, 37] width 6 height 4
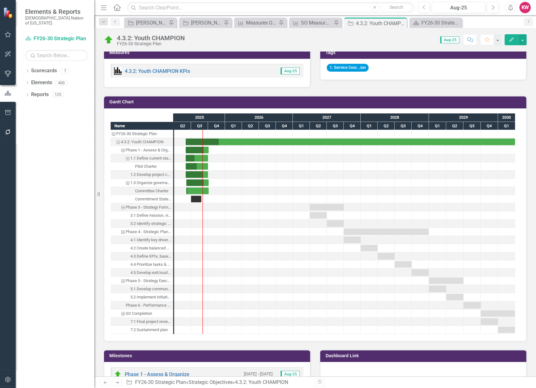
scroll to position [1047, 0]
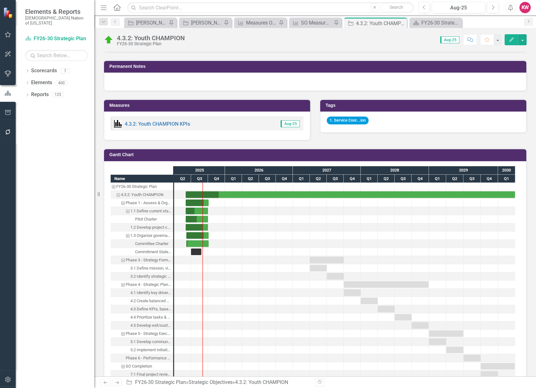
click at [148, 257] on div "Phase 3 - Strategy Formulation" at bounding box center [149, 260] width 46 height 8
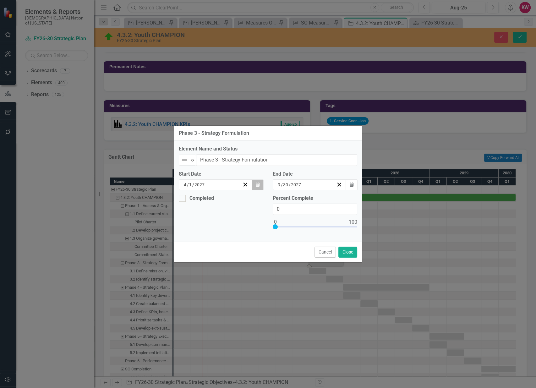
click at [256, 185] on icon "Calendar" at bounding box center [258, 185] width 4 height 4
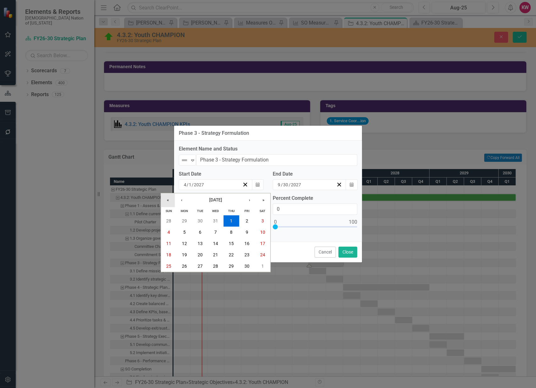
click at [167, 199] on button "«" at bounding box center [168, 200] width 14 height 14
click at [251, 199] on button "›" at bounding box center [250, 200] width 14 height 14
click at [165, 200] on button "«" at bounding box center [168, 200] width 14 height 14
click at [184, 218] on abbr "2" at bounding box center [184, 220] width 3 height 5
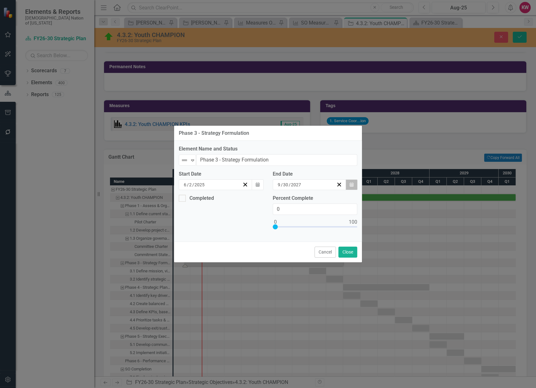
click at [348, 184] on button "Calendar" at bounding box center [352, 184] width 12 height 11
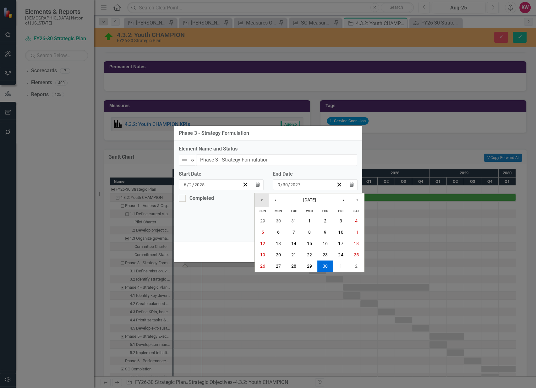
click at [259, 201] on button "«" at bounding box center [262, 200] width 14 height 14
click at [292, 264] on abbr "30" at bounding box center [293, 266] width 5 height 5
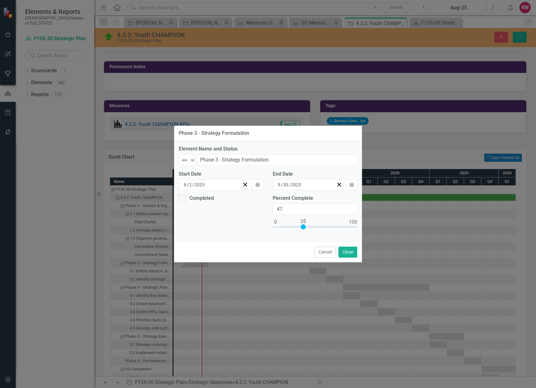
type input "50"
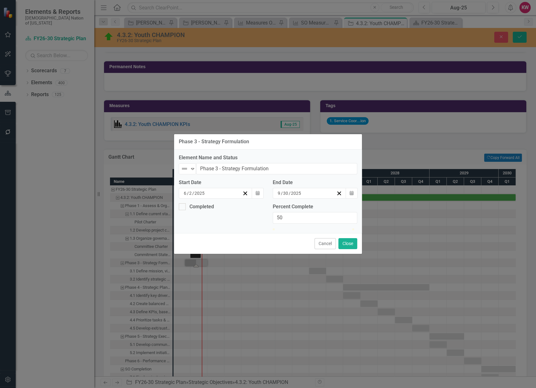
drag, startPoint x: 276, startPoint y: 227, endPoint x: 316, endPoint y: 229, distance: 39.7
click at [316, 228] on div at bounding box center [315, 228] width 85 height 0
click at [348, 249] on button "Close" at bounding box center [347, 243] width 19 height 11
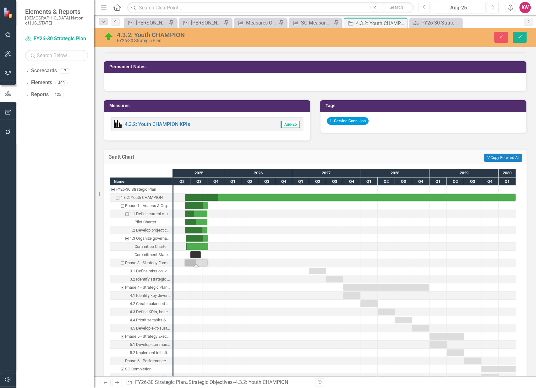
click at [191, 260] on div "Task: Start date: 2025-06-02 End date: 2025-09-30" at bounding box center [196, 263] width 22 height 7
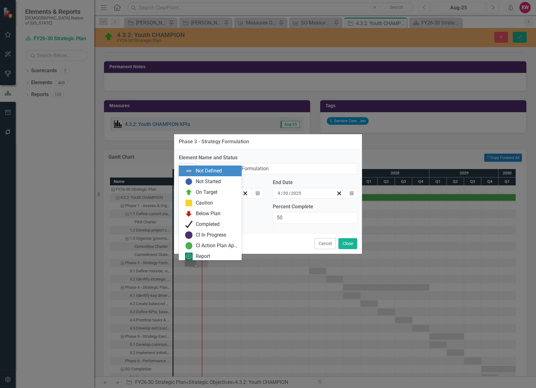
click at [193, 166] on icon "Expand" at bounding box center [192, 168] width 6 height 5
click at [189, 190] on img at bounding box center [189, 193] width 8 height 8
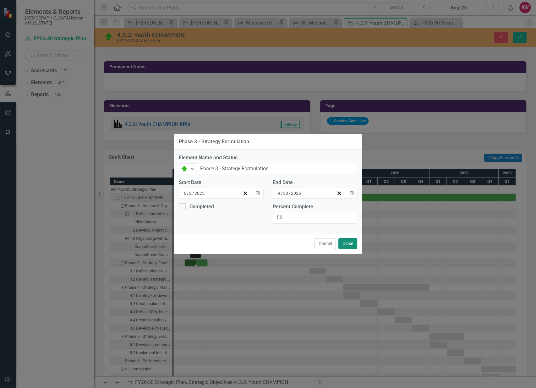
click at [347, 249] on button "Close" at bounding box center [347, 243] width 19 height 11
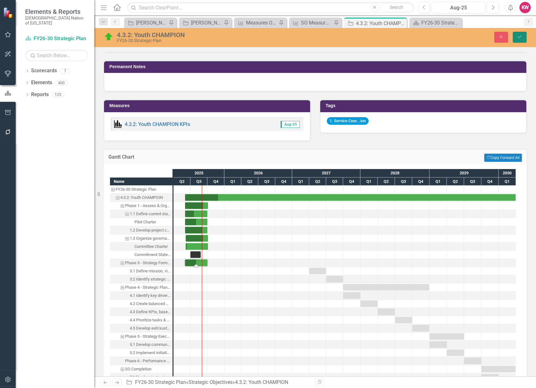
click at [520, 38] on icon "Save" at bounding box center [520, 37] width 6 height 4
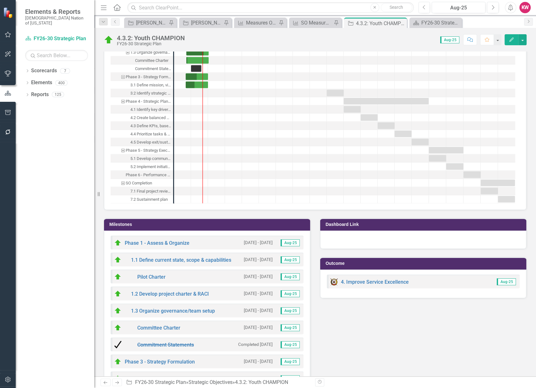
scroll to position [1222, 0]
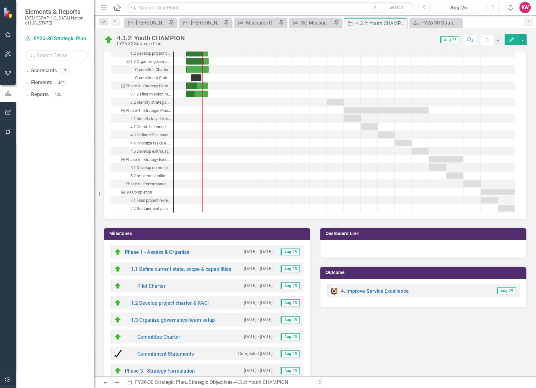
click at [128, 231] on h3 "Milestones" at bounding box center [208, 233] width 198 height 5
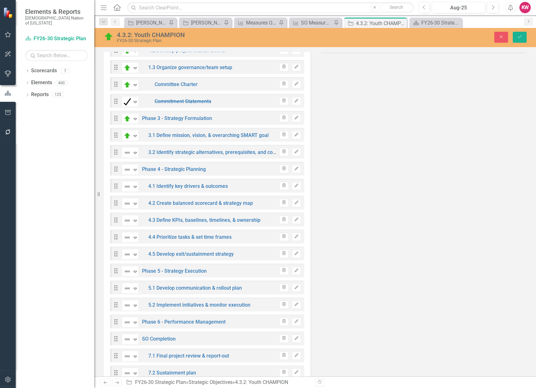
scroll to position [1466, 0]
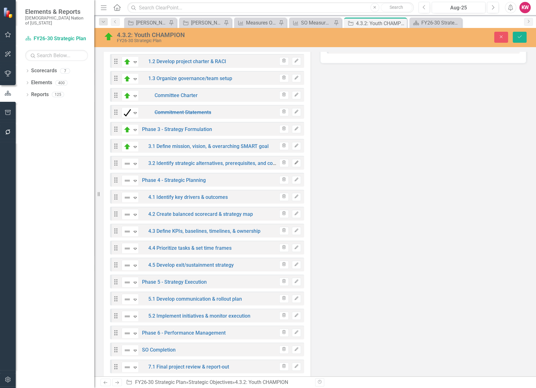
click at [296, 161] on icon "Edit" at bounding box center [296, 163] width 5 height 4
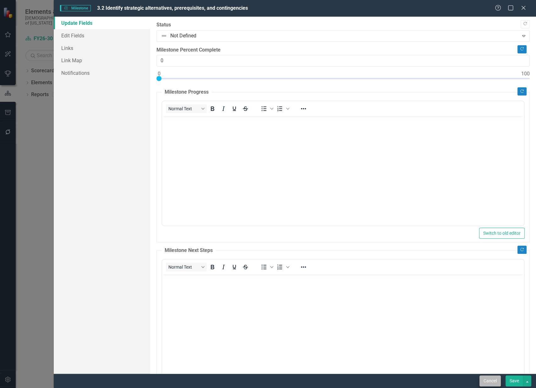
scroll to position [0, 0]
click at [489, 383] on button "Cancel" at bounding box center [489, 380] width 21 height 11
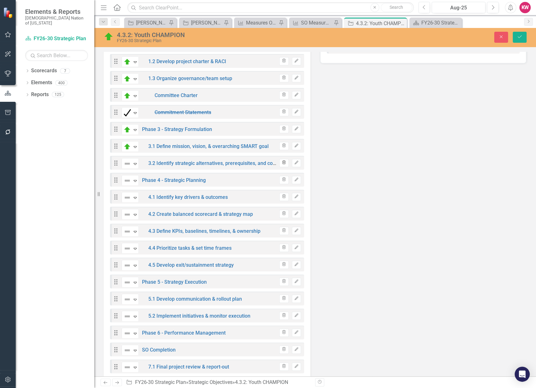
click at [282, 161] on icon "Trash" at bounding box center [284, 163] width 5 height 4
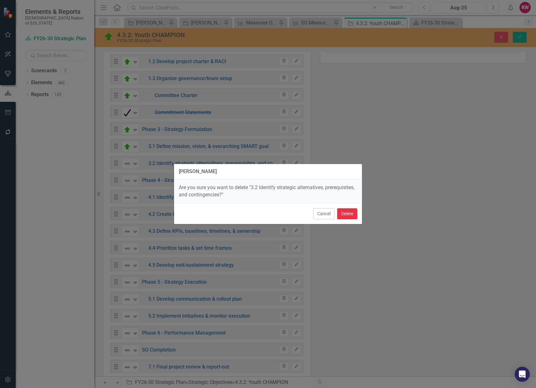
click at [344, 211] on button "Delete" at bounding box center [347, 213] width 20 height 11
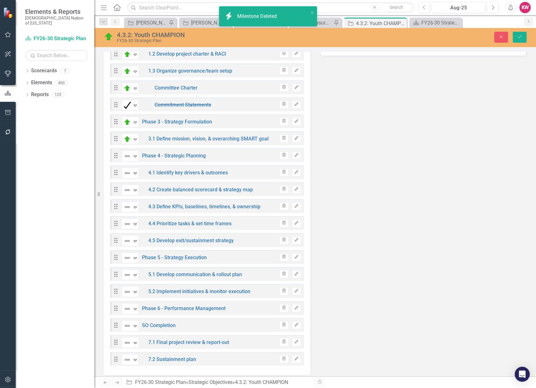
scroll to position [1458, 0]
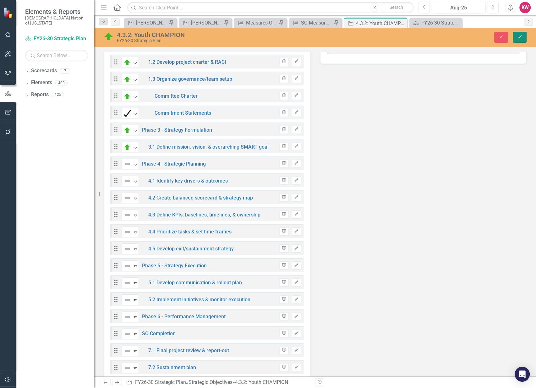
click at [525, 37] on button "Save" at bounding box center [520, 37] width 14 height 11
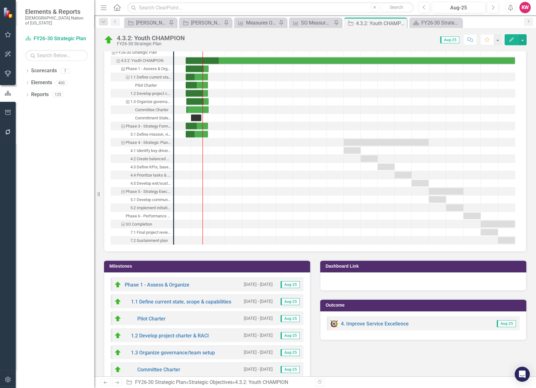
scroll to position [1222, 0]
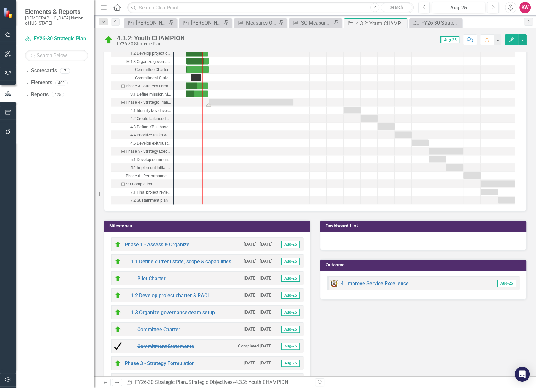
drag, startPoint x: 372, startPoint y: 99, endPoint x: 237, endPoint y: 100, distance: 134.5
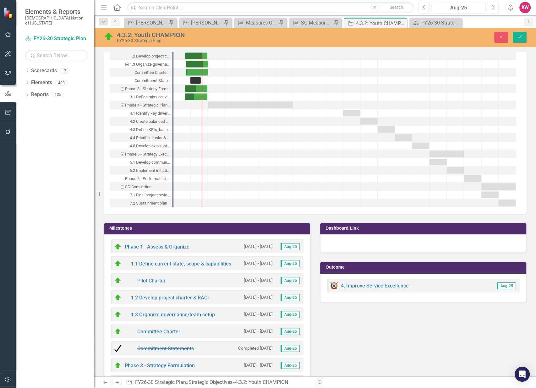
scroll to position [1224, 0]
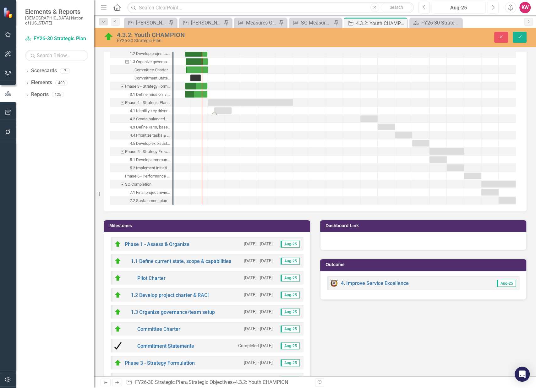
drag, startPoint x: 350, startPoint y: 107, endPoint x: 223, endPoint y: 111, distance: 126.7
drag, startPoint x: 369, startPoint y: 117, endPoint x: 227, endPoint y: 118, distance: 141.4
drag, startPoint x: 384, startPoint y: 123, endPoint x: 225, endPoint y: 126, distance: 159.0
drag, startPoint x: 402, startPoint y: 130, endPoint x: 255, endPoint y: 135, distance: 147.1
drag, startPoint x: 419, startPoint y: 140, endPoint x: 282, endPoint y: 146, distance: 136.8
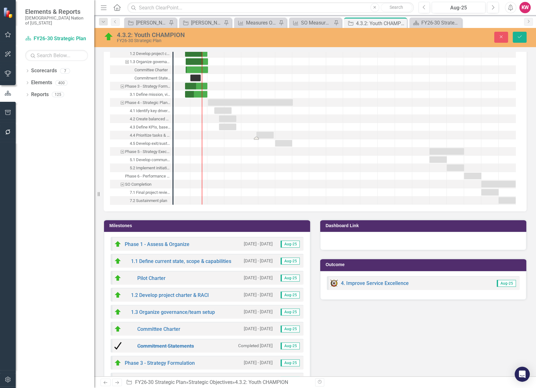
drag, startPoint x: 229, startPoint y: 132, endPoint x: 265, endPoint y: 134, distance: 35.9
drag, startPoint x: 447, startPoint y: 151, endPoint x: 305, endPoint y: 155, distance: 141.8
drag, startPoint x: 440, startPoint y: 156, endPoint x: 306, endPoint y: 160, distance: 134.2
drag, startPoint x: 445, startPoint y: 169, endPoint x: 313, endPoint y: 170, distance: 132.3
drag, startPoint x: 469, startPoint y: 174, endPoint x: 329, endPoint y: 180, distance: 140.6
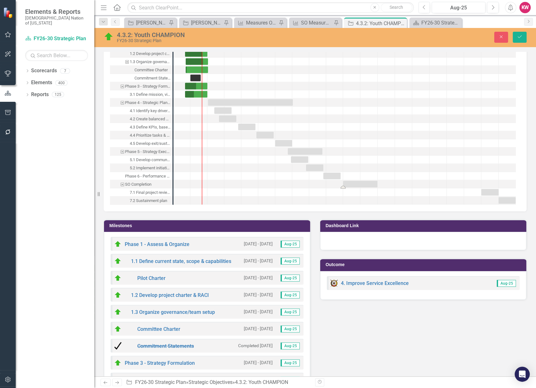
drag, startPoint x: 499, startPoint y: 180, endPoint x: 362, endPoint y: 181, distance: 137.0
drag, startPoint x: 491, startPoint y: 190, endPoint x: 363, endPoint y: 193, distance: 128.2
drag, startPoint x: 505, startPoint y: 197, endPoint x: 364, endPoint y: 195, distance: 141.1
click at [520, 35] on icon "Save" at bounding box center [520, 37] width 6 height 4
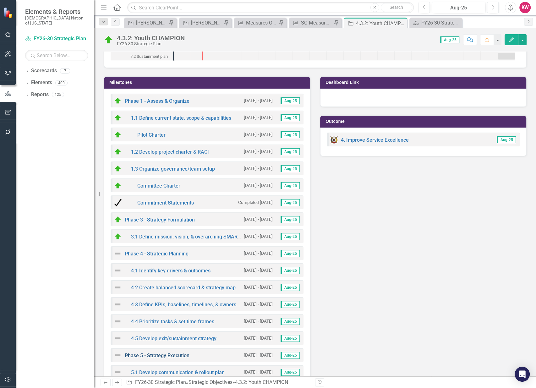
scroll to position [1505, 0]
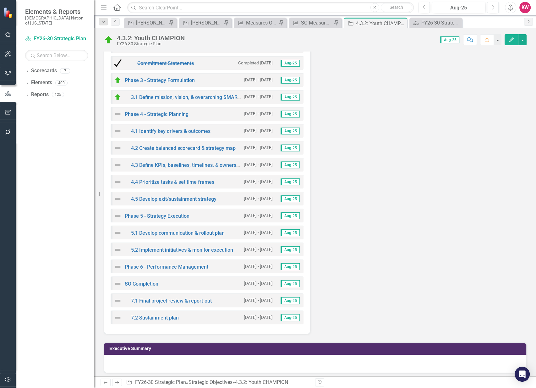
click at [118, 111] on img at bounding box center [118, 114] width 8 height 8
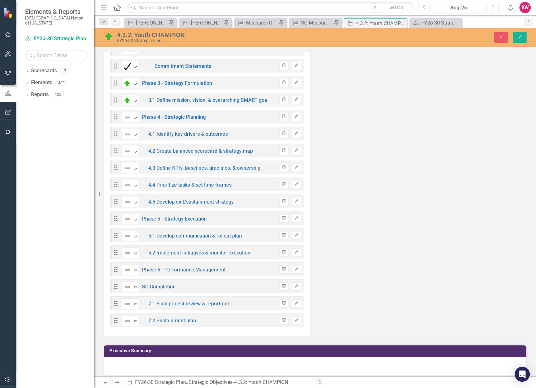
scroll to position [1507, 0]
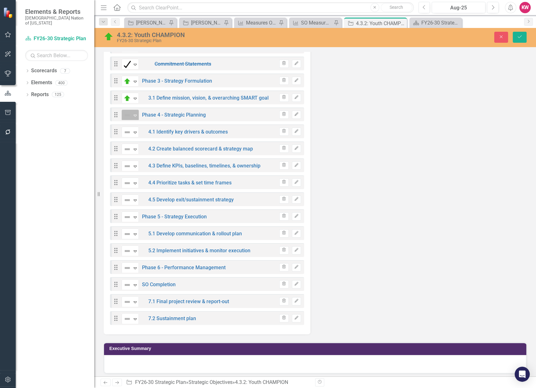
click at [133, 113] on icon "Expand" at bounding box center [135, 115] width 6 height 5
click at [133, 130] on icon "Expand" at bounding box center [135, 132] width 6 height 5
click at [134, 147] on icon "Expand" at bounding box center [135, 149] width 6 height 5
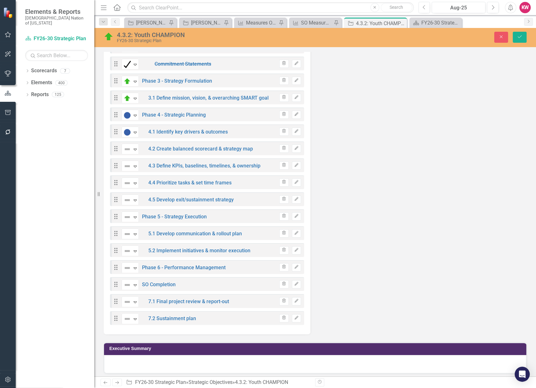
click at [134, 164] on icon "Expand" at bounding box center [135, 166] width 6 height 5
click at [133, 182] on icon "Expand" at bounding box center [135, 183] width 6 height 5
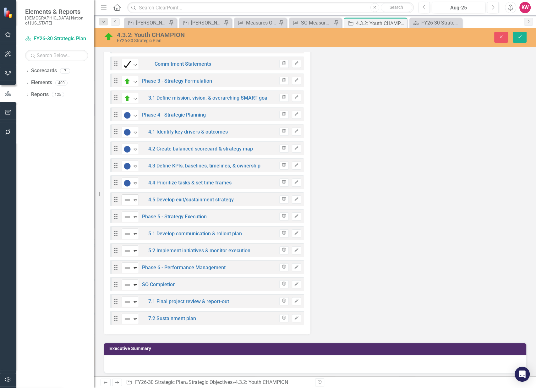
click at [134, 200] on div "Expand" at bounding box center [135, 200] width 6 height 10
click at [137, 215] on icon "Expand" at bounding box center [135, 217] width 6 height 5
click at [136, 235] on div "Expand" at bounding box center [135, 234] width 6 height 10
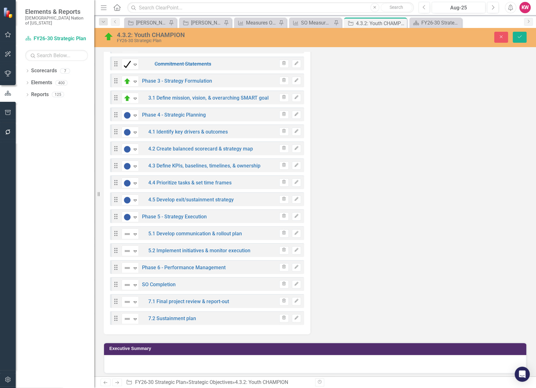
click at [133, 250] on icon "Expand" at bounding box center [135, 251] width 6 height 5
click at [133, 263] on div "Expand" at bounding box center [135, 268] width 6 height 10
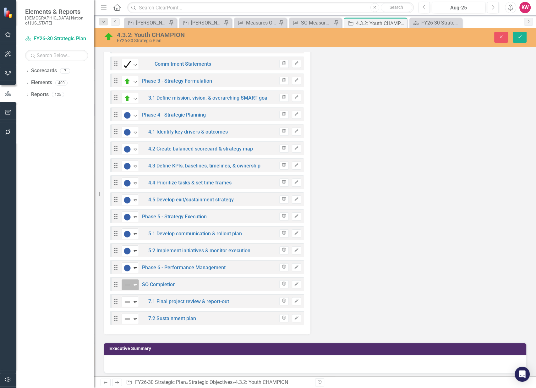
click at [134, 280] on div "Expand" at bounding box center [135, 285] width 6 height 10
click at [133, 299] on icon "Expand" at bounding box center [135, 301] width 6 height 5
click at [134, 316] on icon "Expand" at bounding box center [135, 318] width 6 height 5
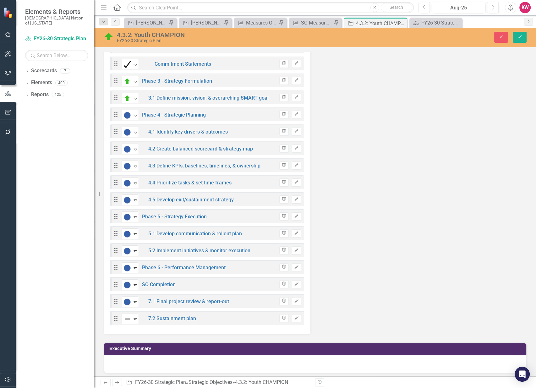
click at [521, 35] on icon "Save" at bounding box center [520, 37] width 6 height 4
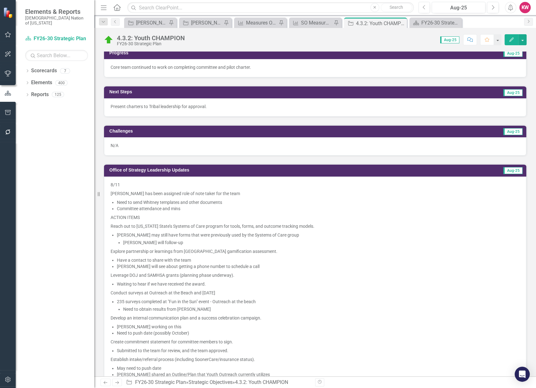
scroll to position [0, 0]
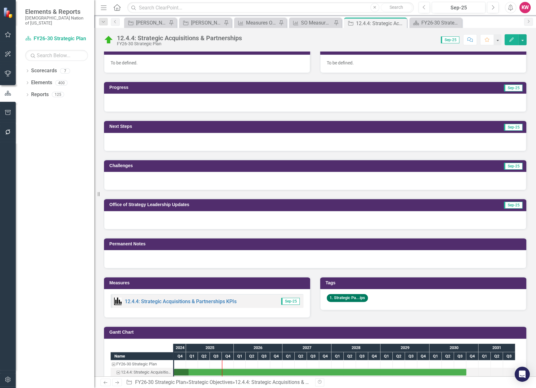
scroll to position [209, 0]
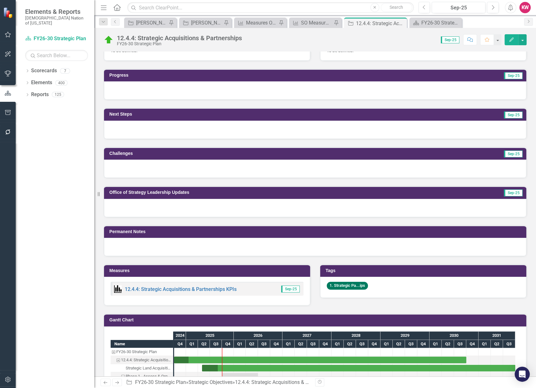
click at [141, 247] on div at bounding box center [315, 247] width 422 height 18
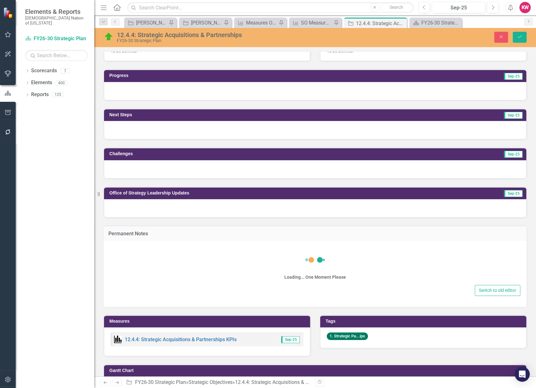
click at [134, 258] on div "Loading... One Moment Please" at bounding box center [315, 265] width 410 height 38
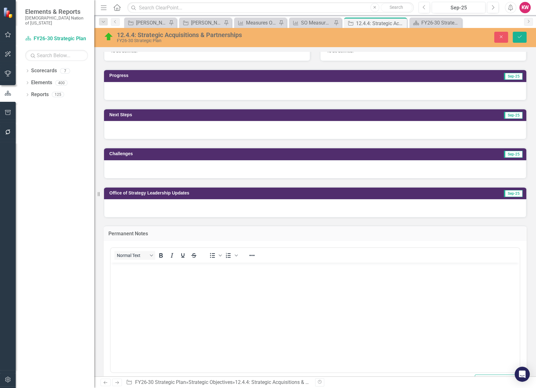
scroll to position [0, 0]
click at [137, 282] on body "Rich Text Area. Press ALT-0 for help." at bounding box center [315, 309] width 409 height 94
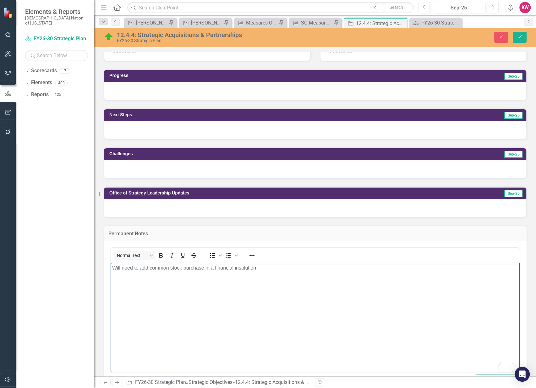
click at [150, 266] on p "Will need to add common stock purchase in a financial institution" at bounding box center [315, 268] width 406 height 8
click at [258, 266] on p "Will need to add "common stock purchase in a financial institution" at bounding box center [315, 268] width 406 height 8
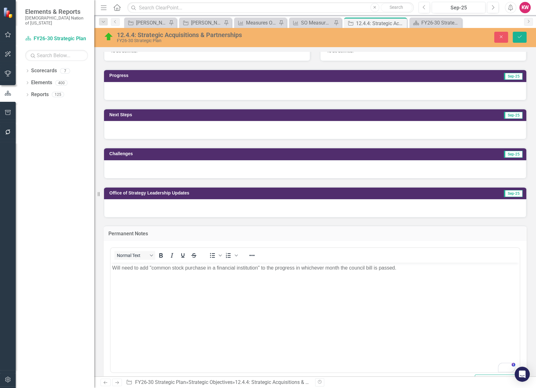
click at [407, 271] on p "Will need to add "common stock purchase in a financial institution" to the prog…" at bounding box center [315, 268] width 406 height 8
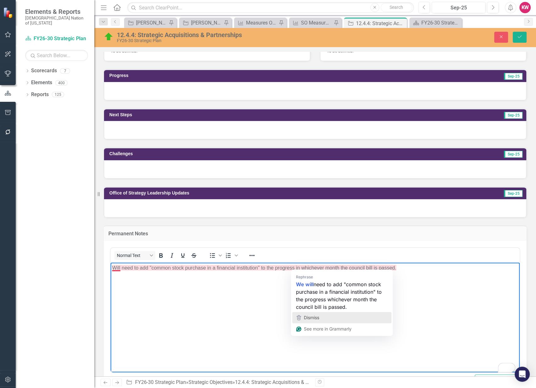
click at [315, 319] on span "Dismiss" at bounding box center [311, 317] width 15 height 5
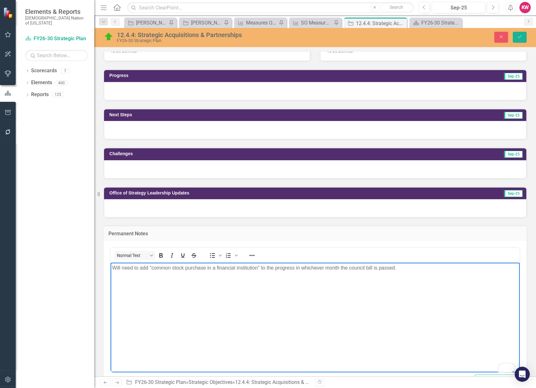
click at [410, 306] on body "Will need to add "common stock purchase in a financial institution" to the prog…" at bounding box center [315, 309] width 409 height 94
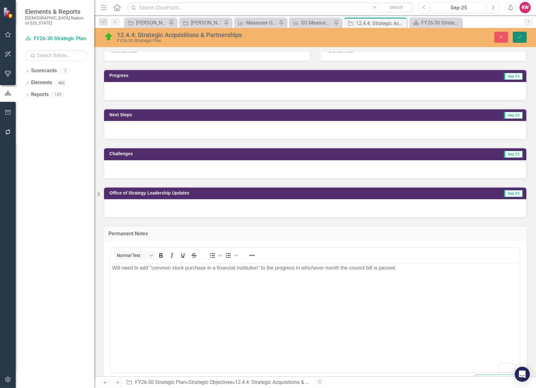
click at [523, 34] on button "Save" at bounding box center [520, 37] width 14 height 11
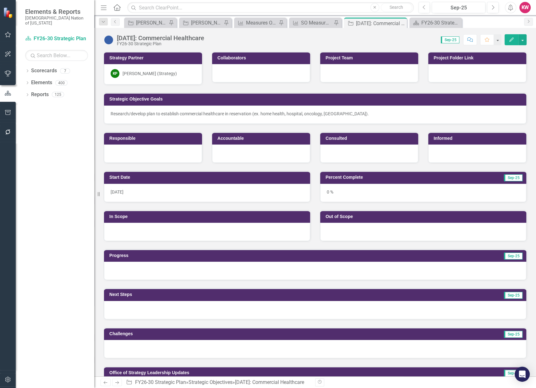
scroll to position [105, 0]
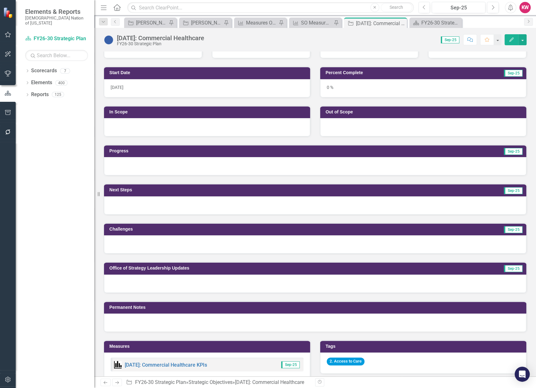
click at [139, 320] on div at bounding box center [315, 323] width 422 height 18
click at [135, 325] on div at bounding box center [315, 323] width 422 height 18
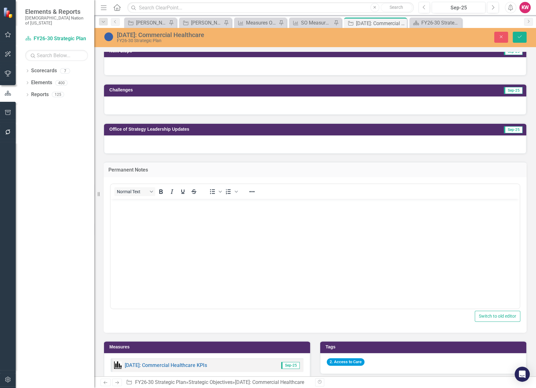
scroll to position [0, 0]
click at [140, 226] on body "Rich Text Area. Press ALT-0 for help." at bounding box center [315, 246] width 409 height 94
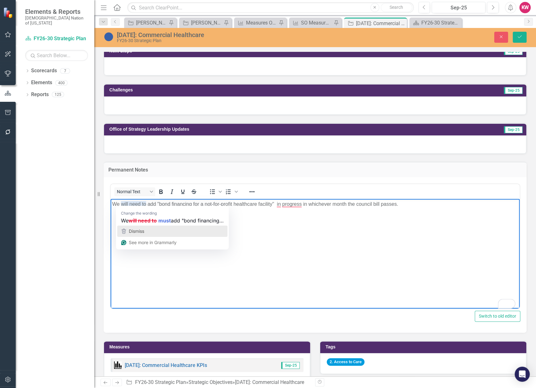
click at [141, 232] on span "Dismiss" at bounding box center [136, 230] width 15 height 5
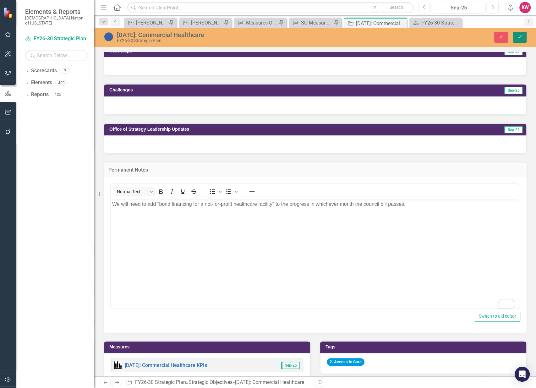
click at [518, 39] on icon "Save" at bounding box center [520, 37] width 6 height 4
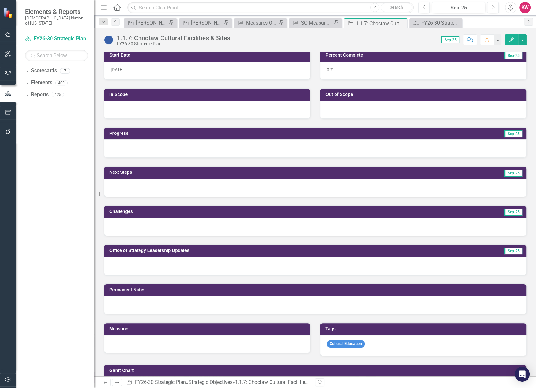
scroll to position [140, 0]
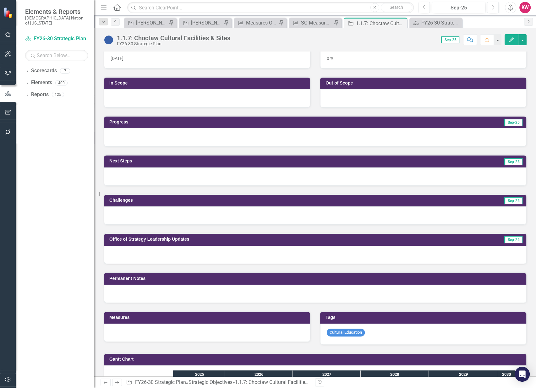
click at [121, 256] on div at bounding box center [315, 255] width 422 height 18
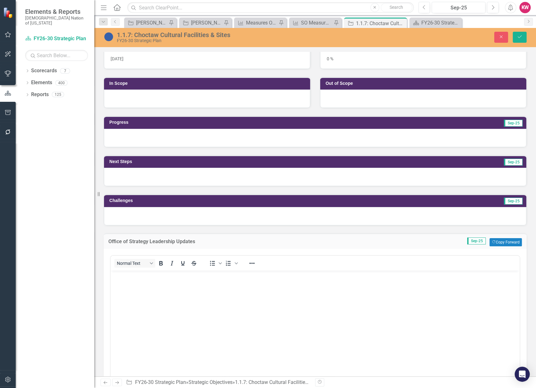
scroll to position [0, 0]
click at [127, 290] on body "Rich Text Area. Press ALT-0 for help." at bounding box center [315, 317] width 409 height 94
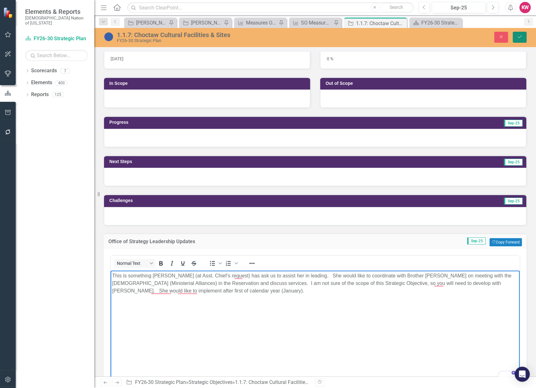
click at [518, 37] on icon "Save" at bounding box center [520, 37] width 6 height 4
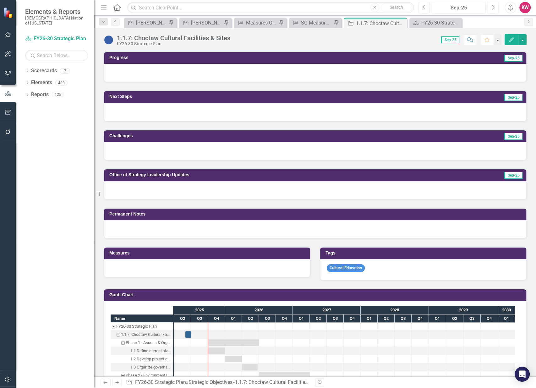
scroll to position [279, 0]
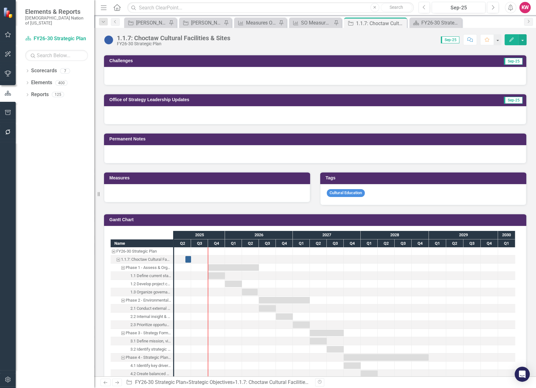
click at [144, 112] on div at bounding box center [315, 115] width 422 height 18
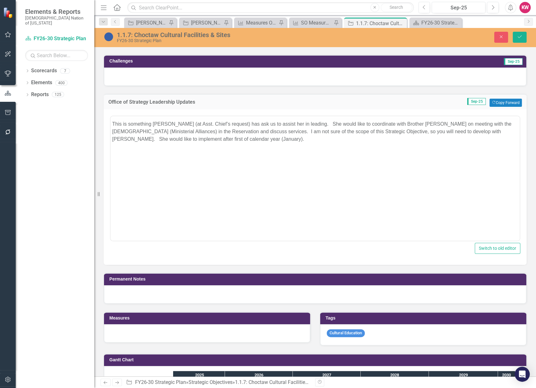
scroll to position [0, 0]
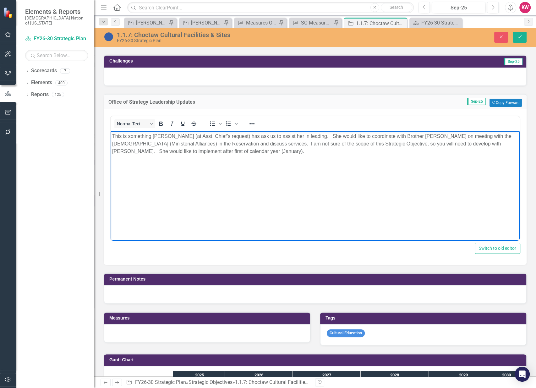
click at [113, 134] on p "This is something [PERSON_NAME] (at Asst. Chief’s request) has ask us to assist…" at bounding box center [315, 143] width 406 height 23
click at [518, 38] on icon "Save" at bounding box center [520, 37] width 6 height 4
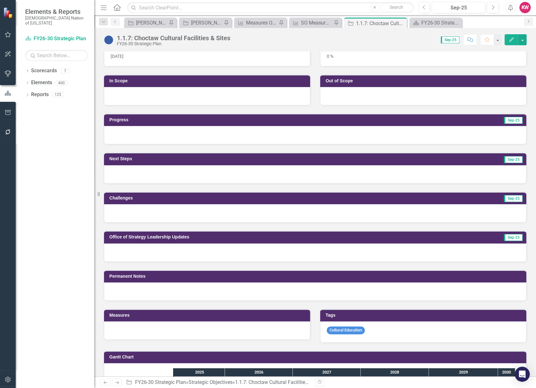
scroll to position [209, 0]
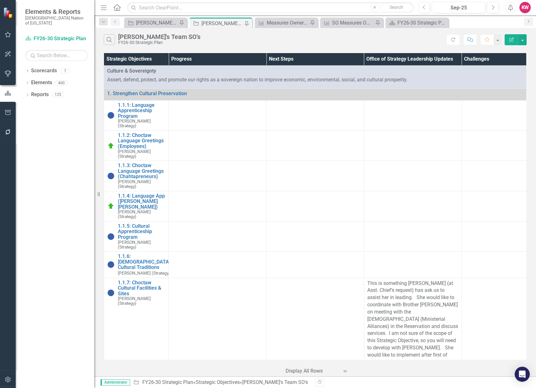
click at [116, 7] on icon "Home" at bounding box center [117, 7] width 8 height 7
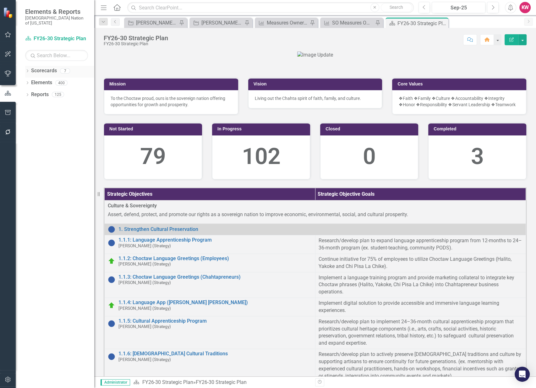
click at [26, 70] on icon "Dropdown" at bounding box center [27, 71] width 4 height 3
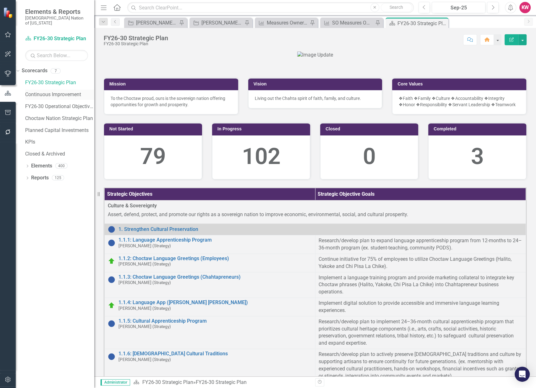
click at [44, 91] on link "Continuous Improvement" at bounding box center [59, 94] width 69 height 7
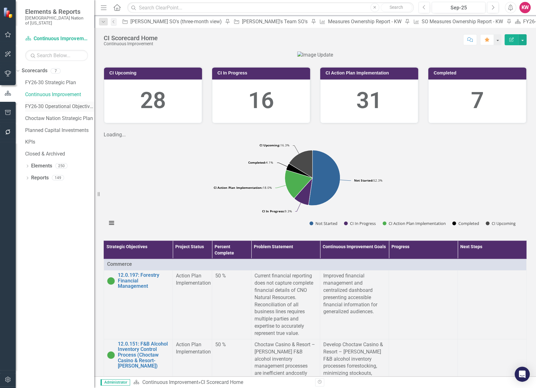
click at [48, 103] on link "FY26-30 Operational Objectives" at bounding box center [59, 106] width 69 height 7
